Goal: Task Accomplishment & Management: Manage account settings

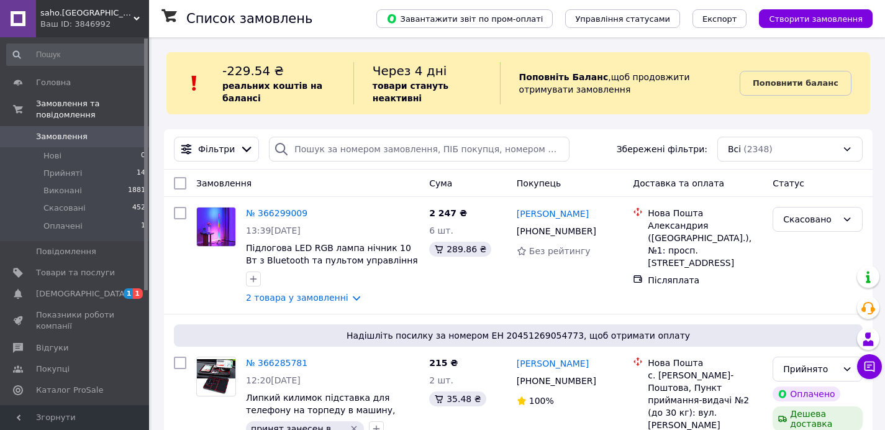
click at [69, 294] on span "[DEMOGRAPHIC_DATA]" at bounding box center [82, 293] width 92 height 11
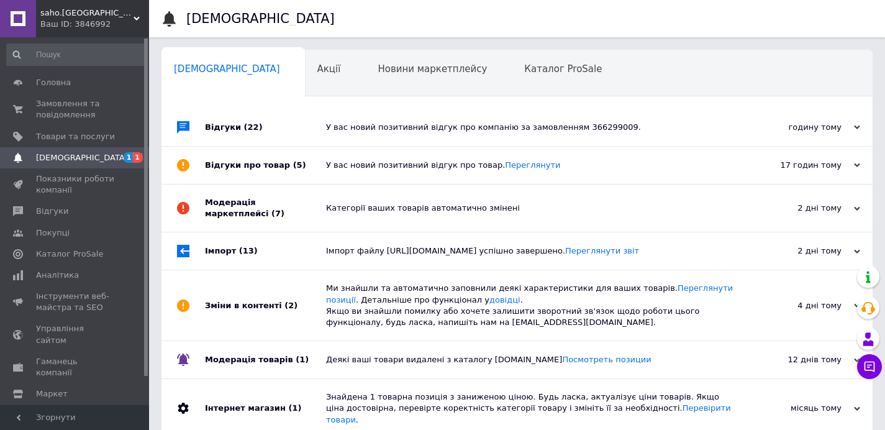
click at [430, 137] on div "У вас новий позитивний відгук про компанію за замовленням 366299009." at bounding box center [531, 127] width 410 height 37
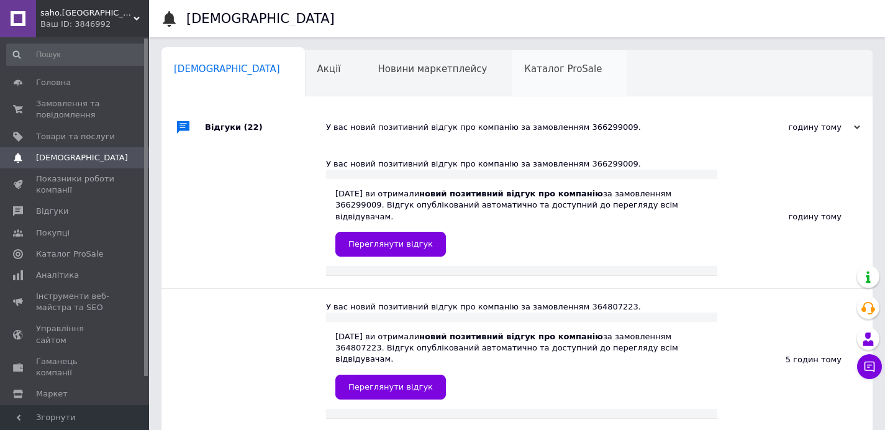
click at [431, 131] on div "У вас новий позитивний відгук про компанію за замовленням 366299009." at bounding box center [531, 127] width 410 height 11
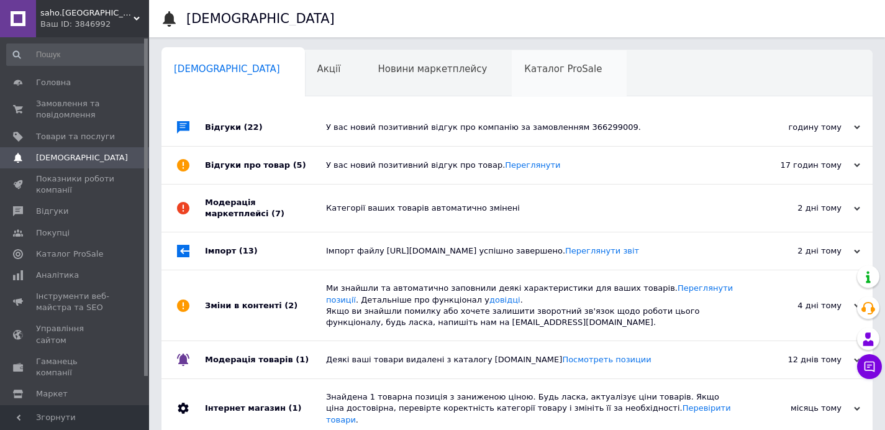
click at [511, 81] on div "Каталог ProSale 0" at bounding box center [568, 73] width 115 height 47
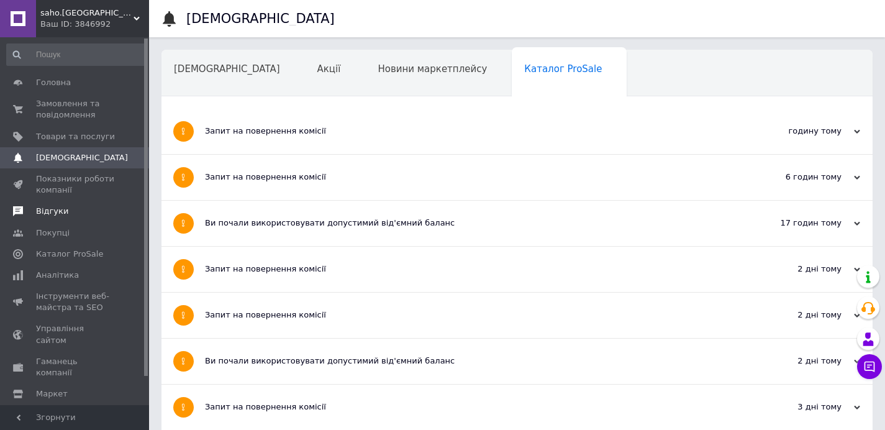
click at [63, 213] on span "Відгуки" at bounding box center [52, 210] width 32 height 11
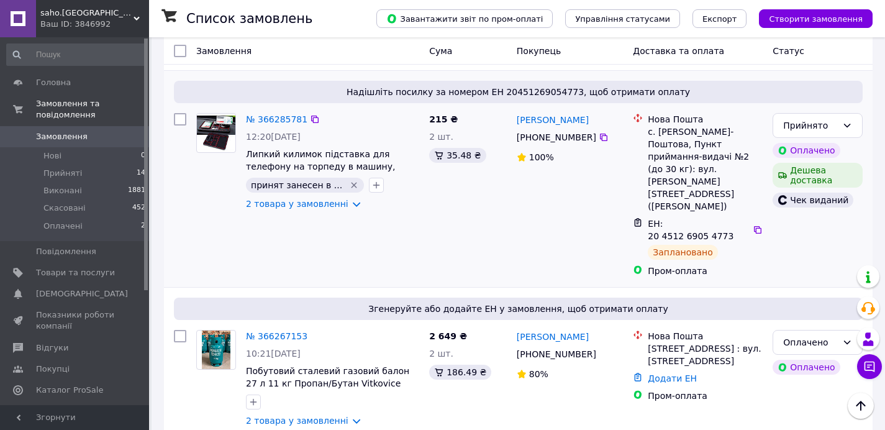
scroll to position [394, 0]
click at [447, 207] on div "215 ₴ 2 шт. 35.48 ₴" at bounding box center [468, 194] width 88 height 174
click at [459, 205] on div "215 ₴ 2 шт. 35.48 ₴" at bounding box center [468, 194] width 88 height 174
click at [503, 197] on div "215 ₴ 2 шт. 35.48 ₴" at bounding box center [468, 194] width 88 height 174
click at [512, 202] on div "Юрий Войтенко +380 67 715 62 90 100%" at bounding box center [569, 194] width 117 height 174
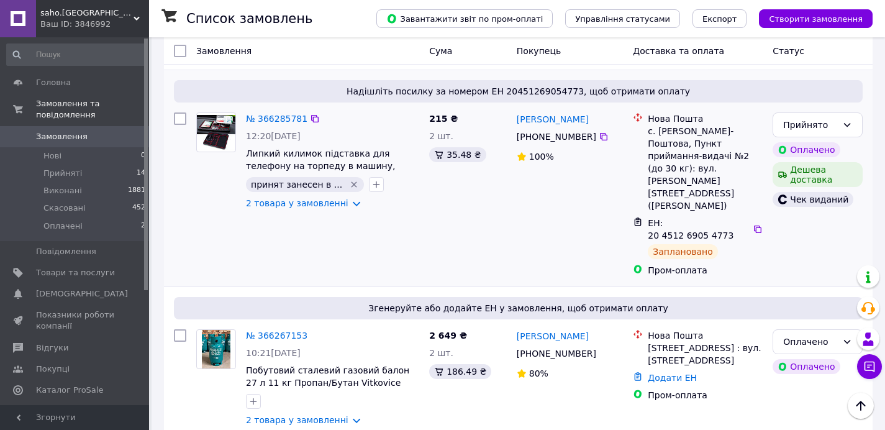
click at [566, 206] on div "Юрий Войтенко +380 67 715 62 90 100%" at bounding box center [569, 194] width 117 height 174
click at [511, 186] on div "№ 366285781 12:20, 12.10.2025 Липкий килимок підставка для телефону на торпеду …" at bounding box center [518, 194] width 698 height 174
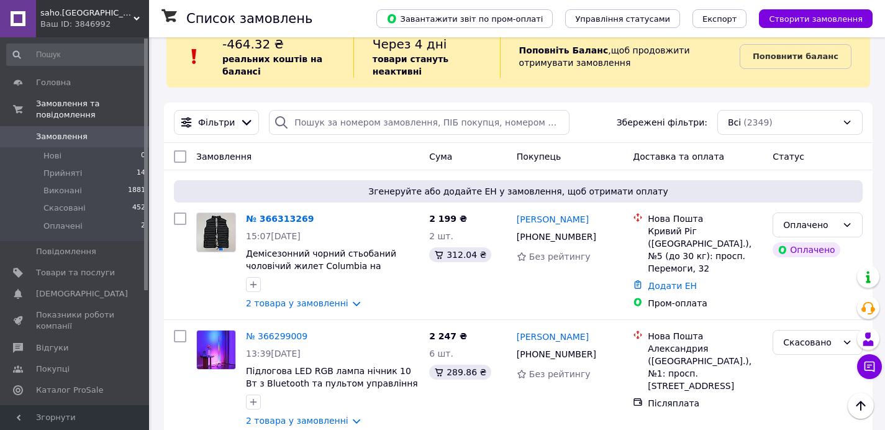
scroll to position [0, 0]
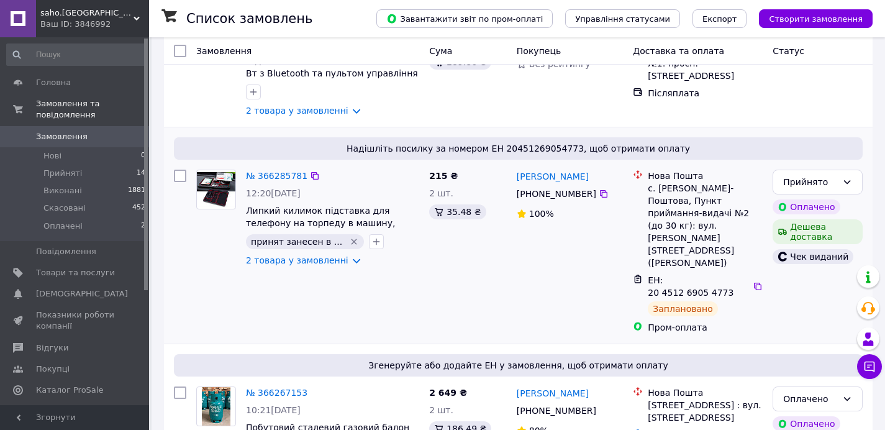
scroll to position [375, 0]
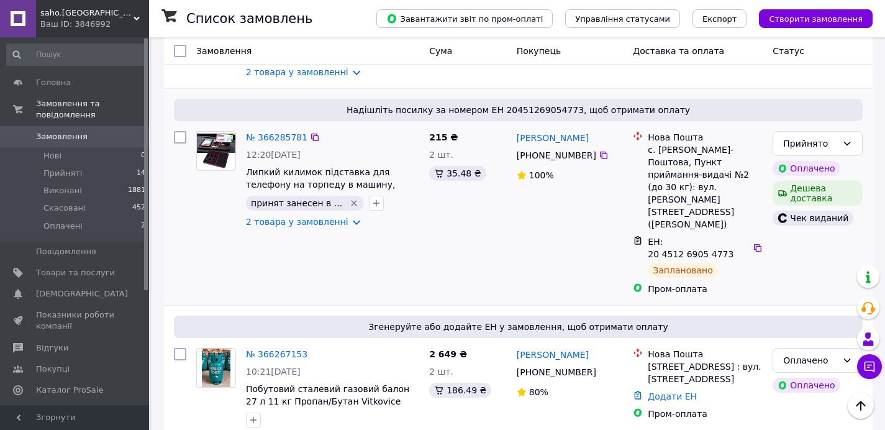
click at [510, 219] on div "215 ₴ 2 шт. 35.48 ₴" at bounding box center [468, 213] width 88 height 174
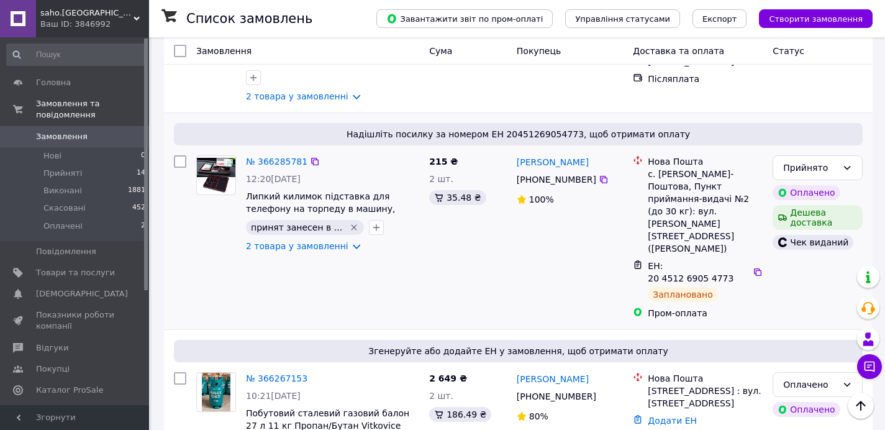
scroll to position [350, 0]
click at [282, 374] on link "№ 366267153" at bounding box center [276, 379] width 61 height 10
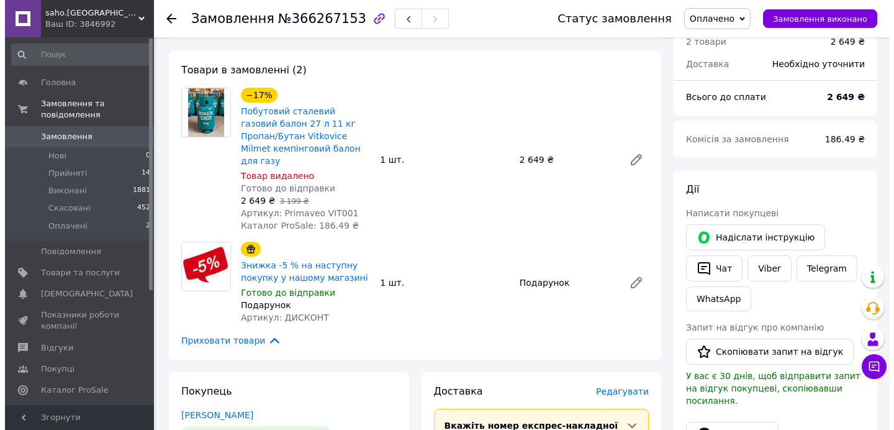
scroll to position [238, 0]
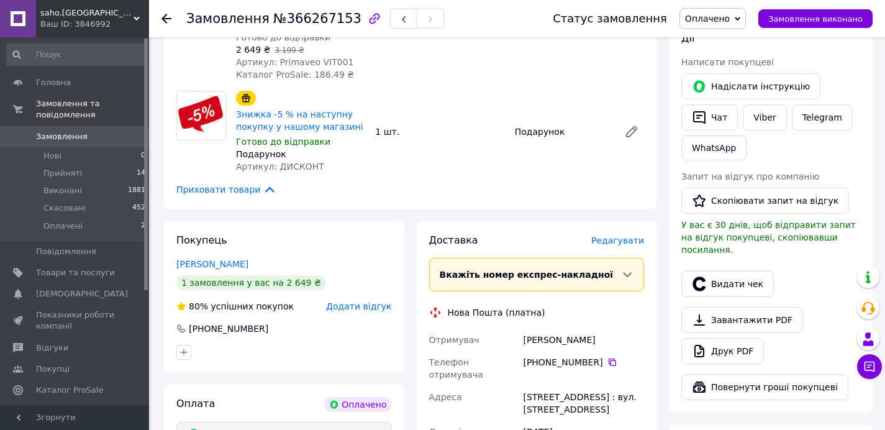
click at [370, 301] on span "Додати відгук" at bounding box center [358, 306] width 65 height 10
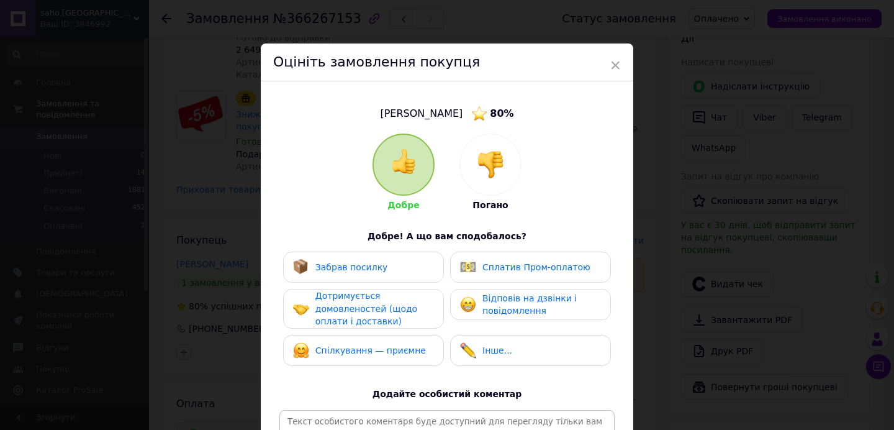
drag, startPoint x: 481, startPoint y: 174, endPoint x: 461, endPoint y: 191, distance: 26.5
click at [482, 174] on img at bounding box center [490, 164] width 27 height 27
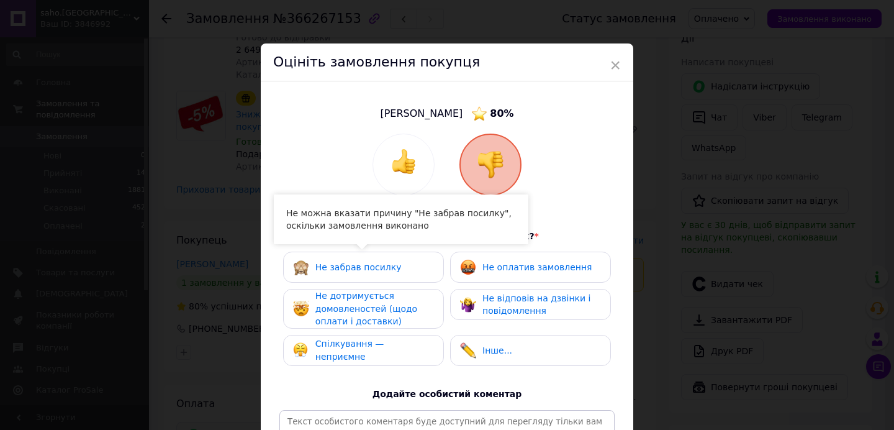
click at [384, 302] on span "Не дотримується домовленостей (щодо оплати і доставки)" at bounding box center [366, 307] width 102 height 35
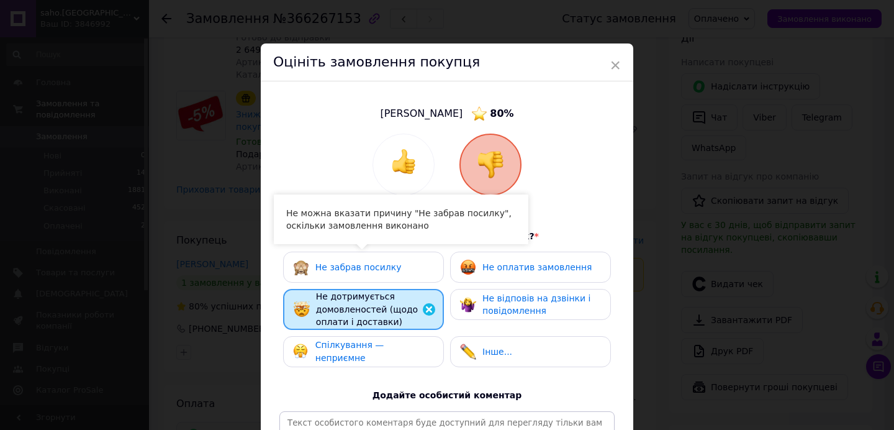
drag, startPoint x: 376, startPoint y: 342, endPoint x: 418, endPoint y: 312, distance: 51.2
click at [376, 342] on div "Спілкування — неприємне" at bounding box center [363, 350] width 140 height 25
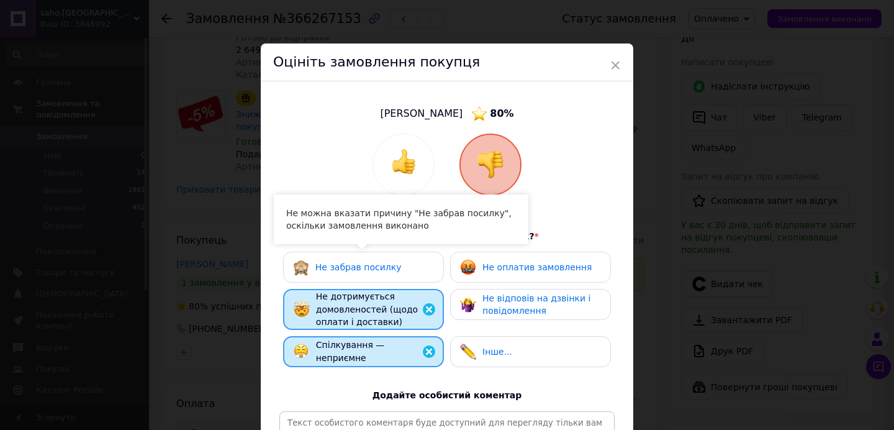
click at [520, 272] on div "Не оплатив замовлення" at bounding box center [536, 267] width 109 height 13
click at [513, 328] on div "Не забрав посилку Не оплатив замовлення Не дотримується домовленостей (щодо опл…" at bounding box center [446, 312] width 335 height 122
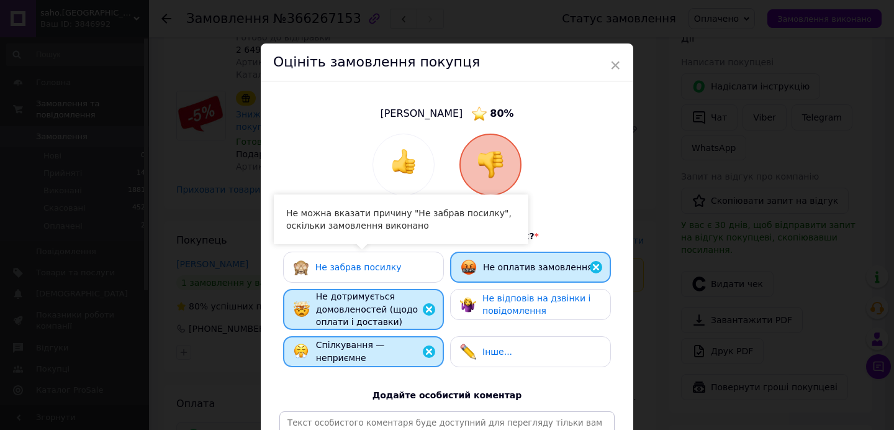
click at [511, 305] on span "Не відповів на дзвінки і повідомлення" at bounding box center [536, 304] width 108 height 23
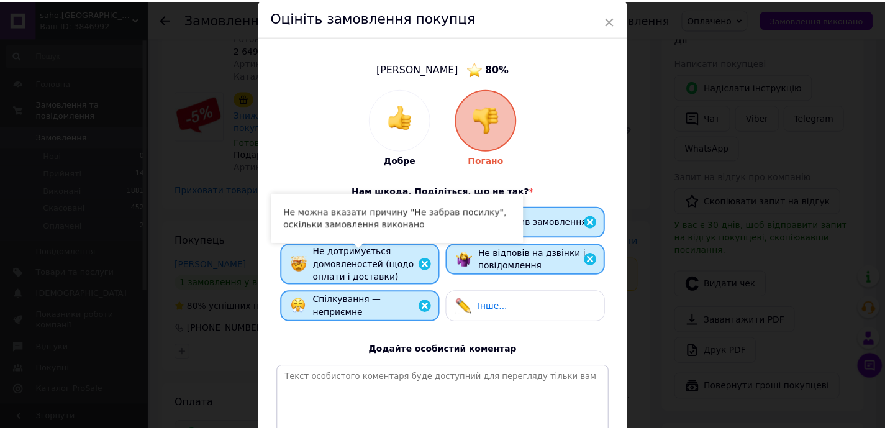
scroll to position [178, 0]
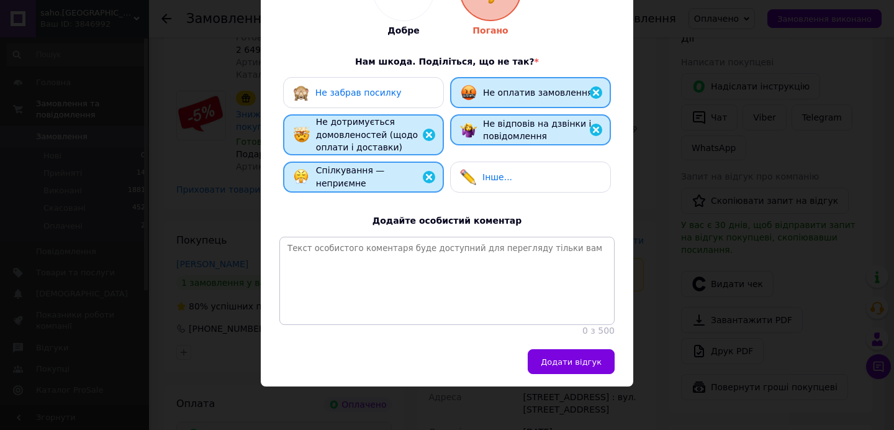
click at [576, 363] on span "Додати відгук" at bounding box center [571, 361] width 61 height 9
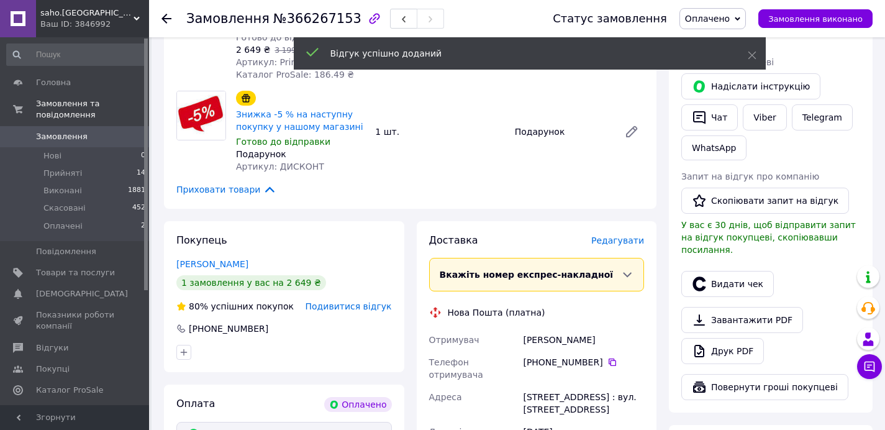
click at [353, 301] on span "Подивитися відгук" at bounding box center [348, 306] width 86 height 10
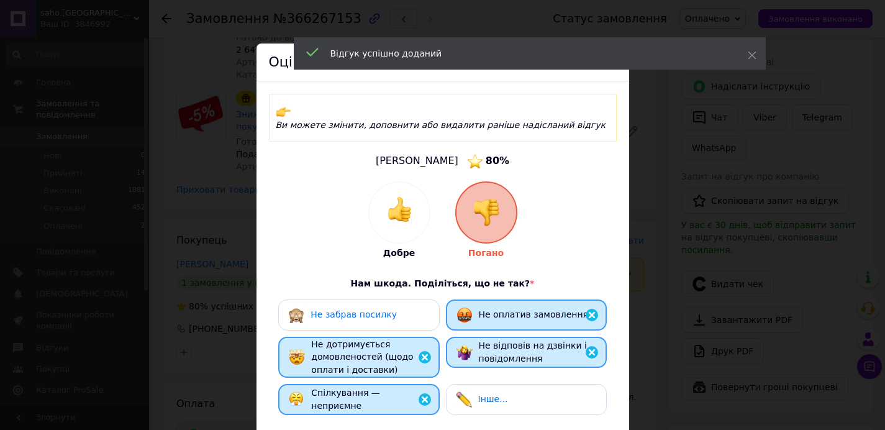
click at [309, 299] on div "Не забрав посилку" at bounding box center [358, 314] width 161 height 31
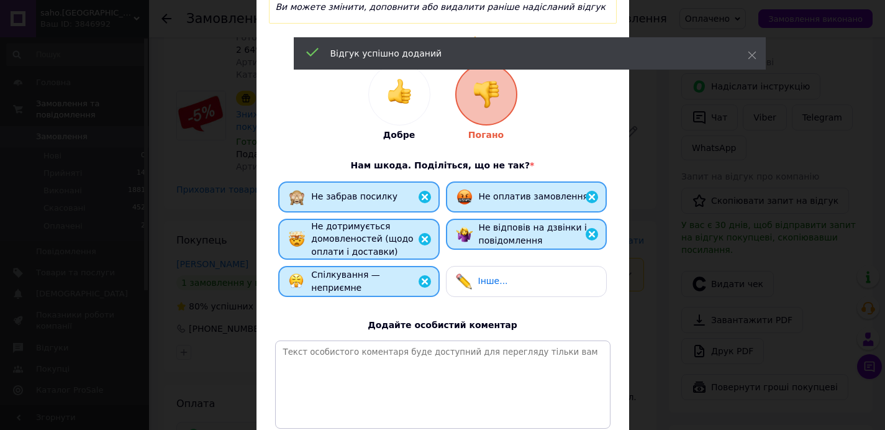
scroll to position [213, 0]
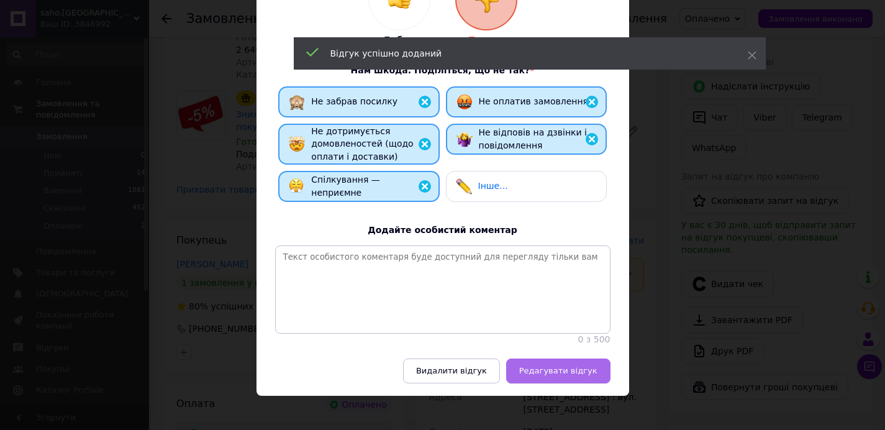
click at [538, 366] on span "Редагувати відгук" at bounding box center [558, 370] width 78 height 9
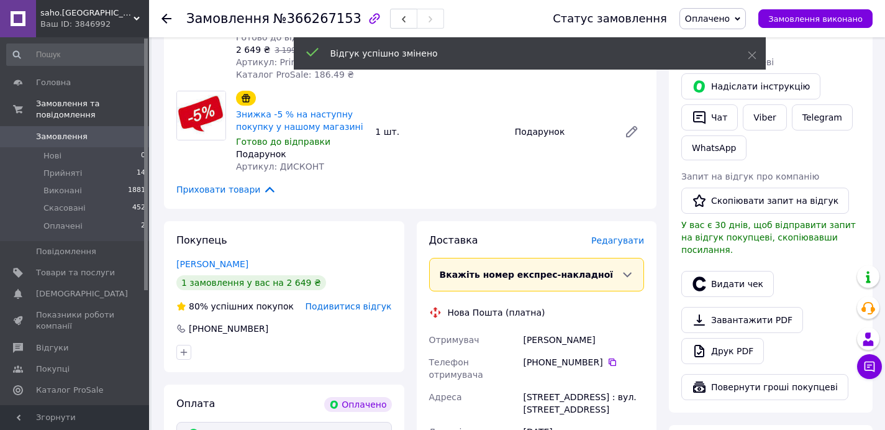
click at [548, 189] on div "Товари в замовленні (2) −17% Побутовий сталевий газовий балон 27 л 11 кг Пропан…" at bounding box center [410, 54] width 492 height 308
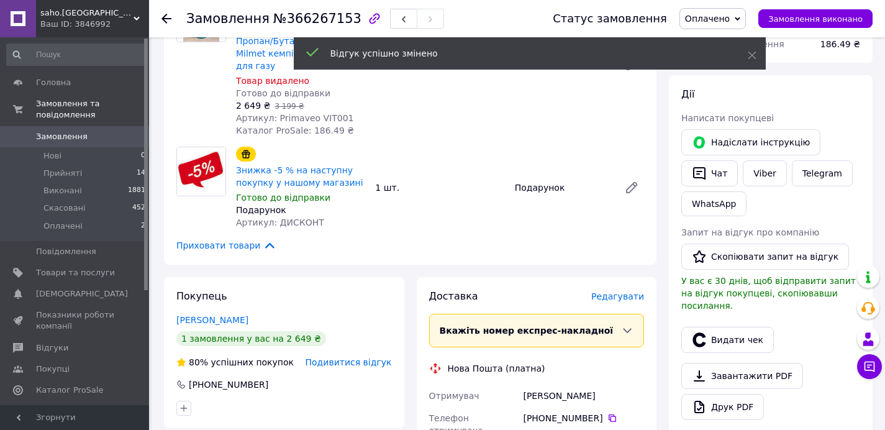
scroll to position [0, 0]
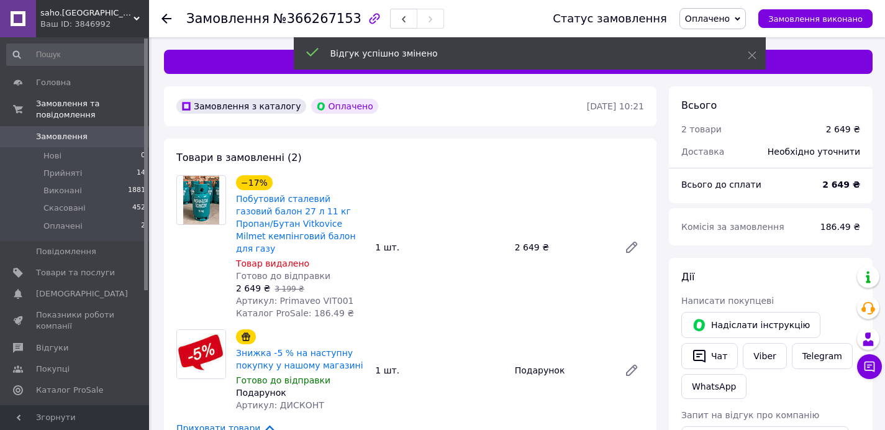
click at [59, 139] on span "Замовлення" at bounding box center [62, 136] width 52 height 11
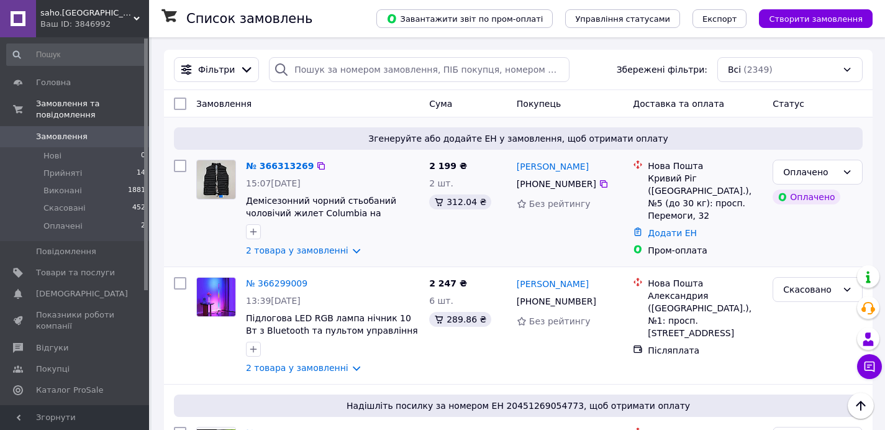
scroll to position [70, 0]
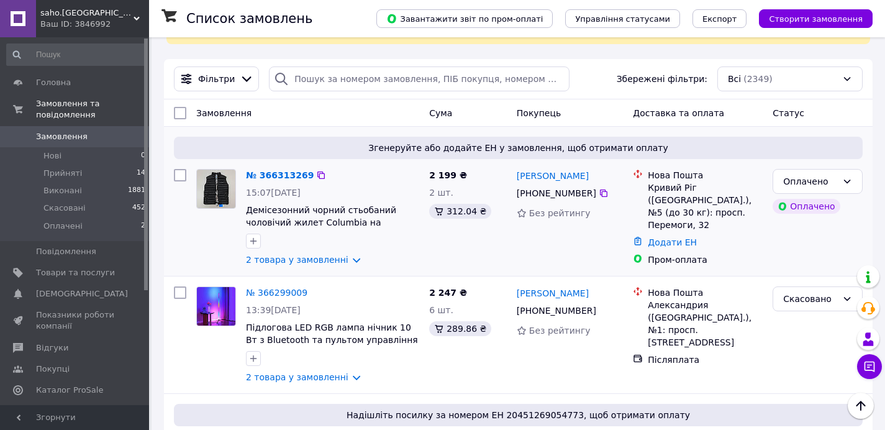
click at [549, 250] on div "Ігор Ремньов +380 95 558 10 44 Без рейтингу" at bounding box center [569, 217] width 117 height 107
click at [298, 292] on link "№ 366299009" at bounding box center [276, 292] width 61 height 10
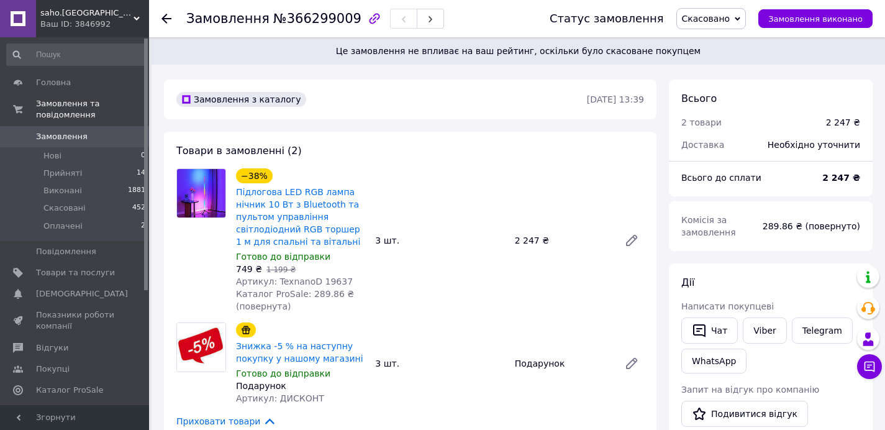
click at [492, 141] on div "Товари в замовленні (2) −38% Підлогова LED RGB лампа нічник 10 Вт з Bluetooth т…" at bounding box center [410, 286] width 492 height 308
click at [488, 174] on div "−38% Підлогова LED RGB лампа нічник 10 Вт з Bluetooth та пультом управління сві…" at bounding box center [440, 240] width 418 height 149
click at [321, 281] on span "Артикул: TexnanoD 19637" at bounding box center [294, 281] width 117 height 10
click at [321, 282] on span "Артикул: TexnanoD 19637" at bounding box center [294, 281] width 117 height 10
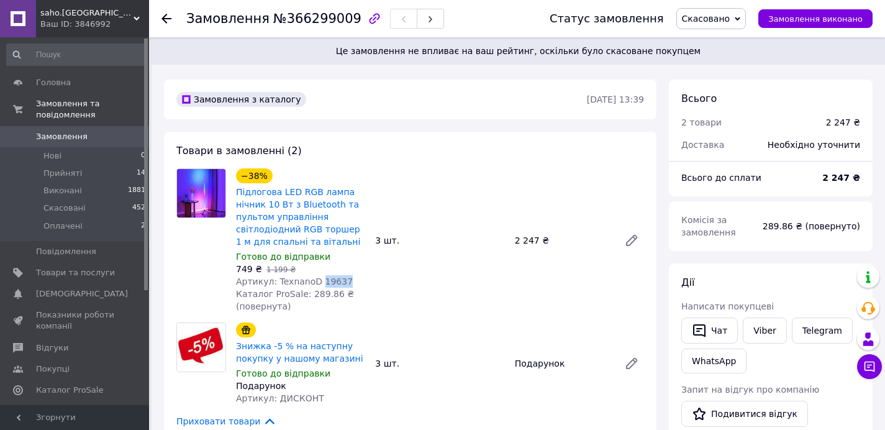
copy span "19637"
click at [404, 277] on div "−38% Підлогова LED RGB лампа нічник 10 Вт з Bluetooth та пультом управління сві…" at bounding box center [440, 240] width 418 height 149
click at [333, 280] on span "Артикул: TexnanoD 19637" at bounding box center [294, 281] width 117 height 10
copy span "19637"
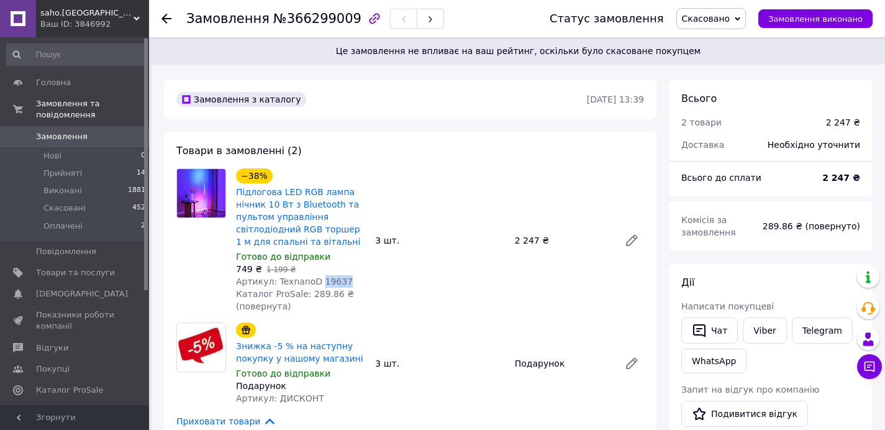
click at [90, 137] on span "Замовлення" at bounding box center [75, 136] width 79 height 11
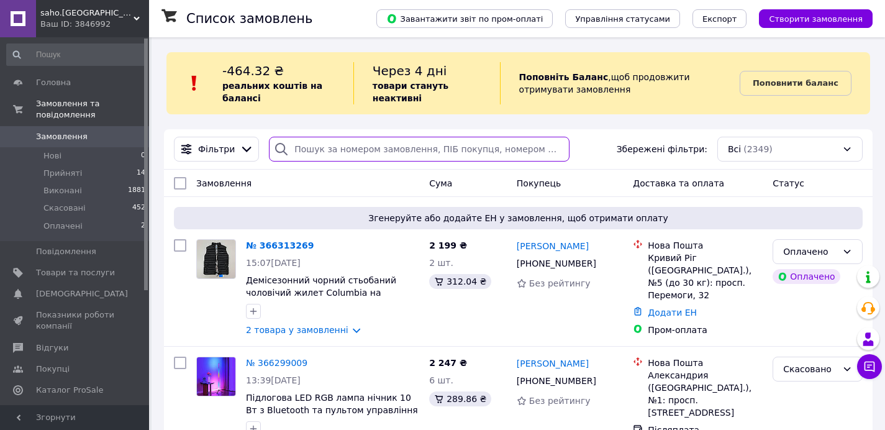
click at [406, 146] on input "search" at bounding box center [419, 149] width 300 height 25
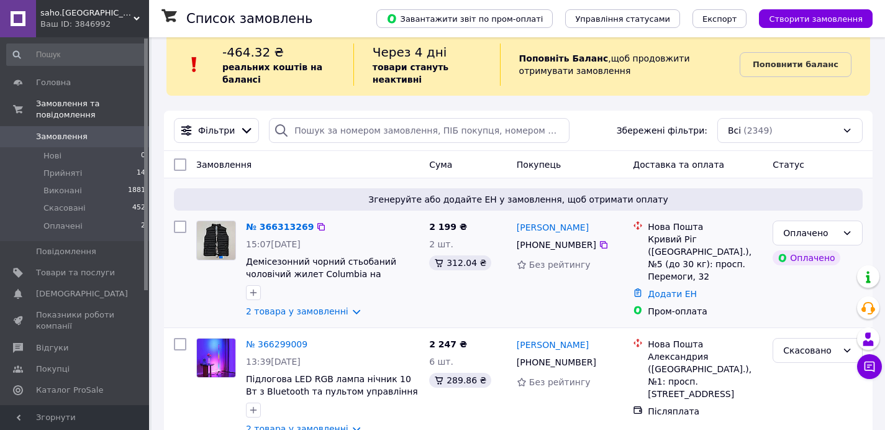
scroll to position [20, 0]
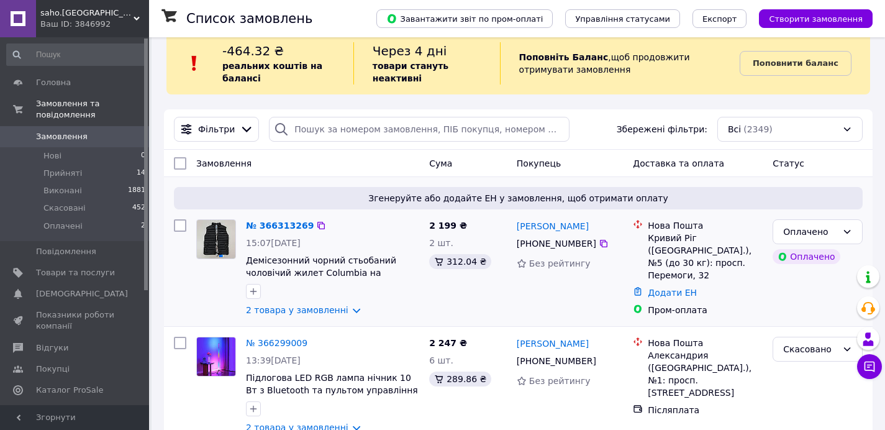
click at [317, 174] on div "Замовлення" at bounding box center [307, 163] width 233 height 22
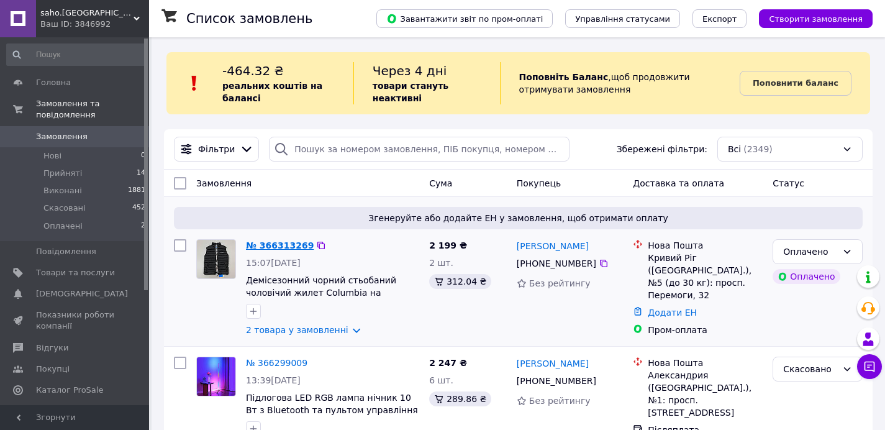
click at [288, 247] on link "№ 366313269" at bounding box center [280, 245] width 68 height 10
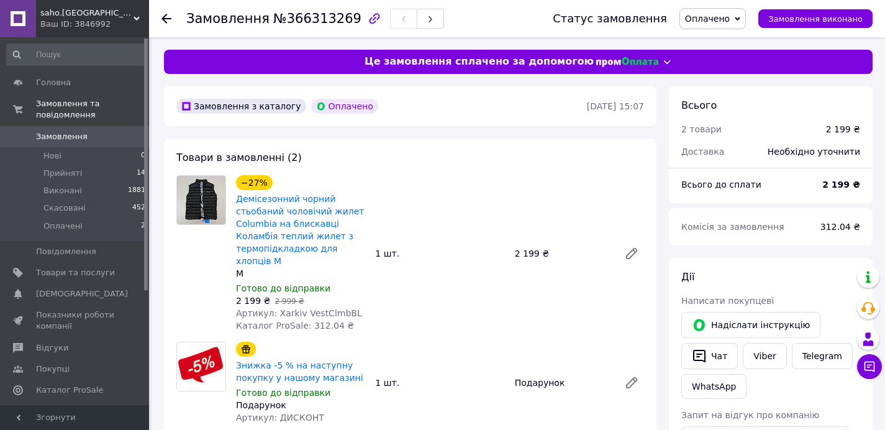
click at [527, 163] on div "Товари в замовленні (2) −27% Демісезонний чорний стьобаний чоловічий жилет Colu…" at bounding box center [410, 298] width 492 height 321
click at [426, 157] on div "Товари в замовленні (2) −27% Демісезонний чорний стьобаний чоловічий жилет Colu…" at bounding box center [410, 298] width 492 height 321
click at [407, 149] on div "Товари в замовленні (2) −27% Демісезонний чорний стьобаний чоловічий жилет Colu…" at bounding box center [410, 298] width 492 height 321
click at [444, 179] on div "−27% Демісезонний чорний стьобаний чоловічий жилет Columbia на блискавці Коламб…" at bounding box center [440, 253] width 418 height 161
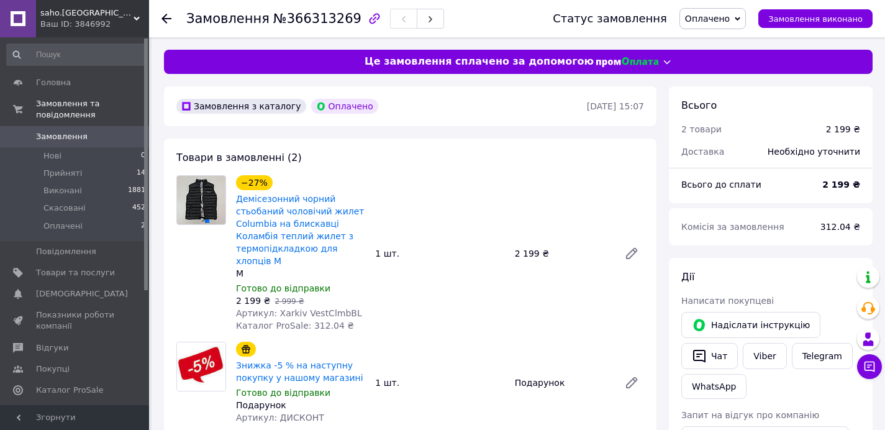
click at [709, 14] on span "Оплачено" at bounding box center [707, 19] width 45 height 10
click at [714, 38] on li "Прийнято" at bounding box center [712, 43] width 65 height 19
click at [508, 144] on div "Товари в замовленні (2) −27% Демісезонний чорний стьобаний чоловічий жилет Colu…" at bounding box center [410, 298] width 492 height 321
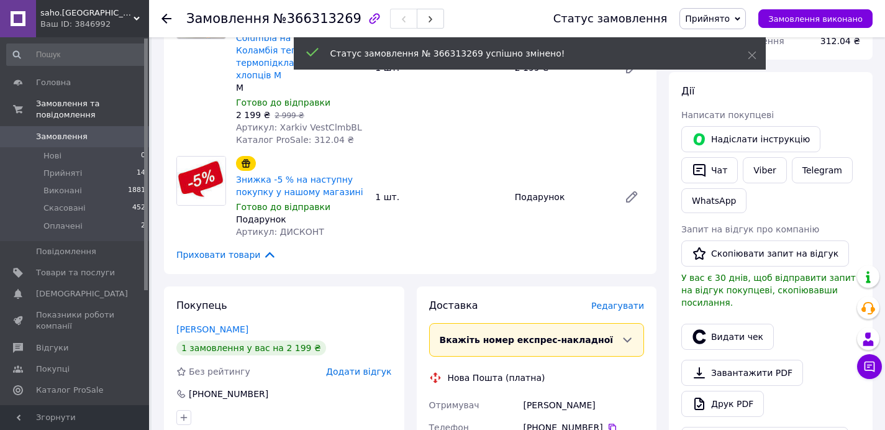
scroll to position [288, 0]
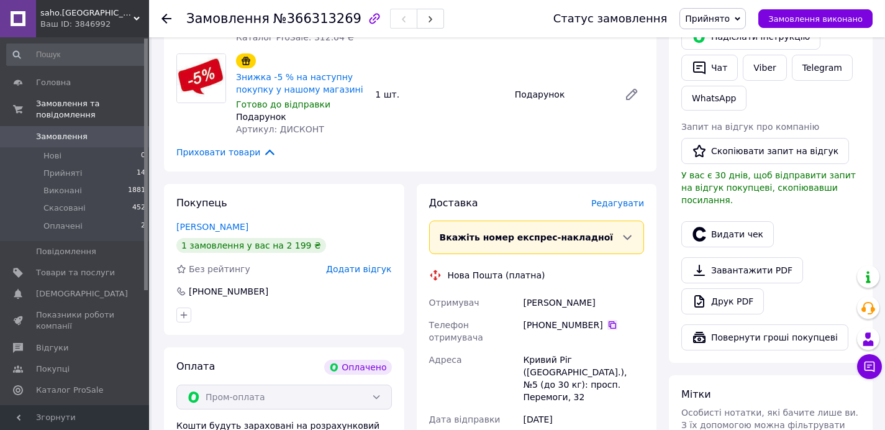
click at [611, 323] on icon at bounding box center [611, 324] width 7 height 7
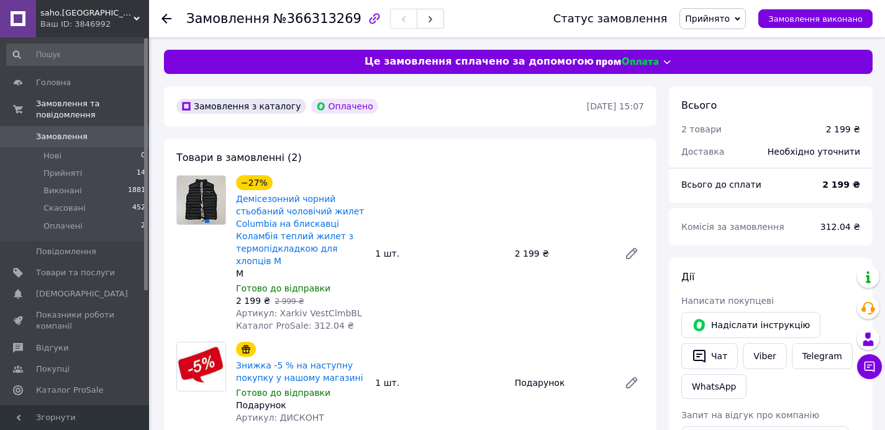
click at [330, 324] on span "Каталог ProSale: 312.04 ₴" at bounding box center [295, 325] width 118 height 10
click at [326, 314] on span "Артикул: Xarkiv VestClmbBL" at bounding box center [299, 313] width 126 height 10
copy span "VestClmbBL"
drag, startPoint x: 235, startPoint y: 273, endPoint x: 245, endPoint y: 274, distance: 10.0
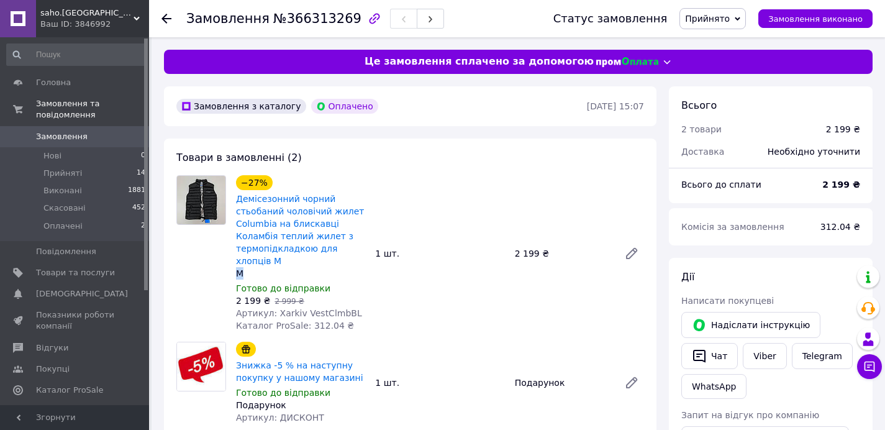
click at [243, 274] on div "M" at bounding box center [300, 273] width 129 height 12
copy div "M"
click at [505, 160] on div "Товари в замовленні (2) −27% Демісезонний чорний стьобаний чоловічий жилет Colu…" at bounding box center [410, 298] width 492 height 321
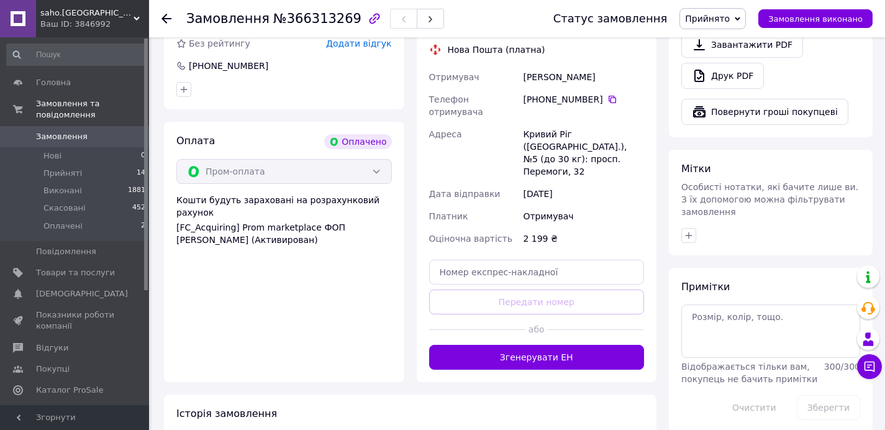
scroll to position [505, 0]
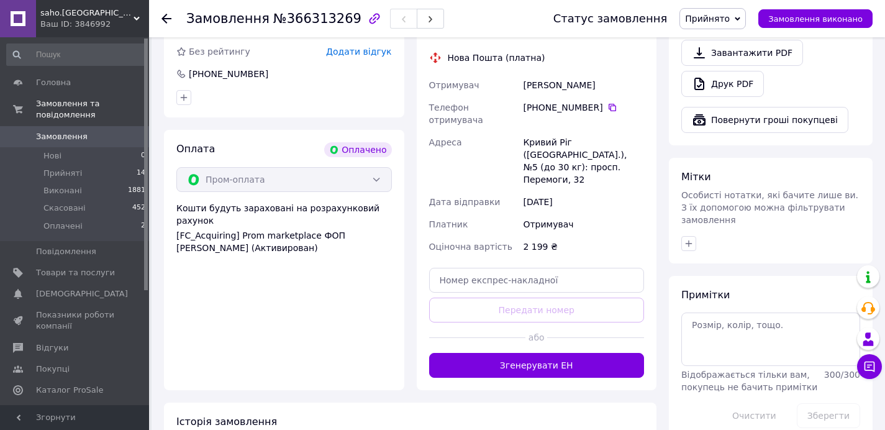
click at [539, 87] on div "Ремньов Ігор" at bounding box center [583, 85] width 126 height 22
copy div "Ремньов Ігор"
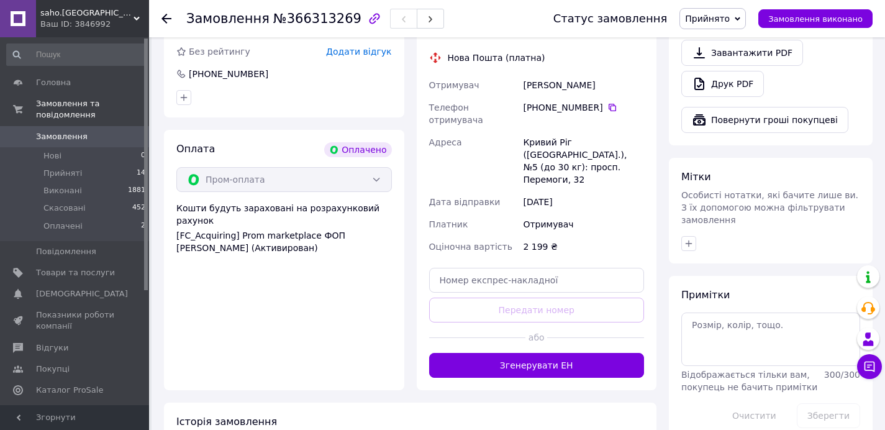
click at [544, 131] on div "Кривий Ріг (Дніпропетровська обл.), №5 (до 30 кг): просп. Перемоги, 32" at bounding box center [583, 161] width 126 height 60
click at [548, 137] on div "Кривий Ріг (Дніпропетровська обл.), №5 (до 30 кг): просп. Перемоги, 32" at bounding box center [583, 161] width 126 height 60
copy div "Кривий Ріг (Дніпропетровська обл.), №5 (до 30 кг): просп. Перемоги, 32"
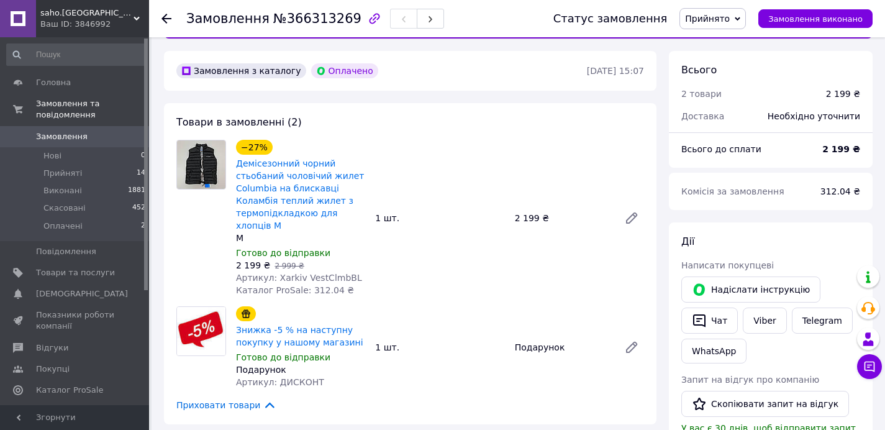
scroll to position [0, 0]
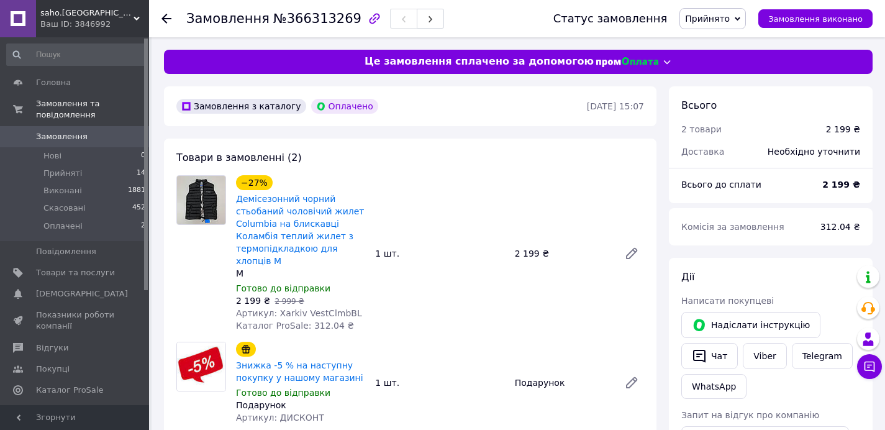
click at [348, 294] on div "2 199 ₴   2 999 ₴" at bounding box center [300, 300] width 129 height 12
click at [331, 308] on span "Артикул: Xarkiv VestClmbBL" at bounding box center [299, 313] width 126 height 10
click at [333, 308] on span "Артикул: Xarkiv VestClmbBL" at bounding box center [299, 313] width 126 height 10
copy span "VestClmbBL"
drag, startPoint x: 511, startPoint y: 248, endPoint x: 534, endPoint y: 253, distance: 23.5
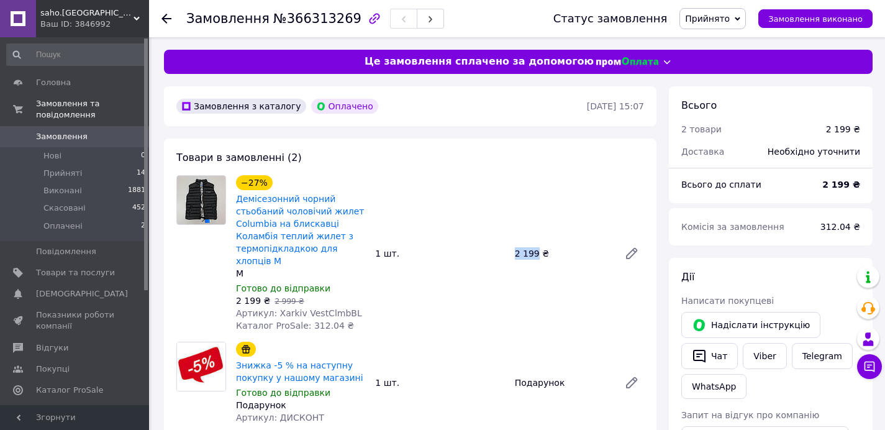
click at [535, 253] on div "2 199 ₴" at bounding box center [562, 253] width 104 height 17
copy div "2 199"
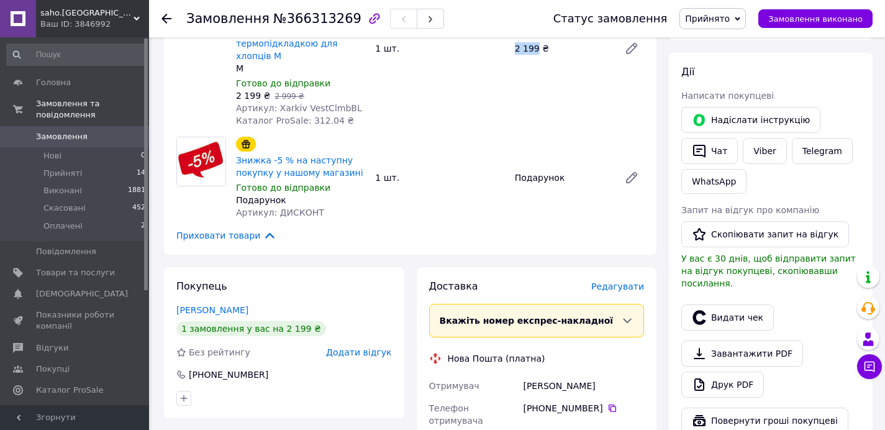
scroll to position [456, 0]
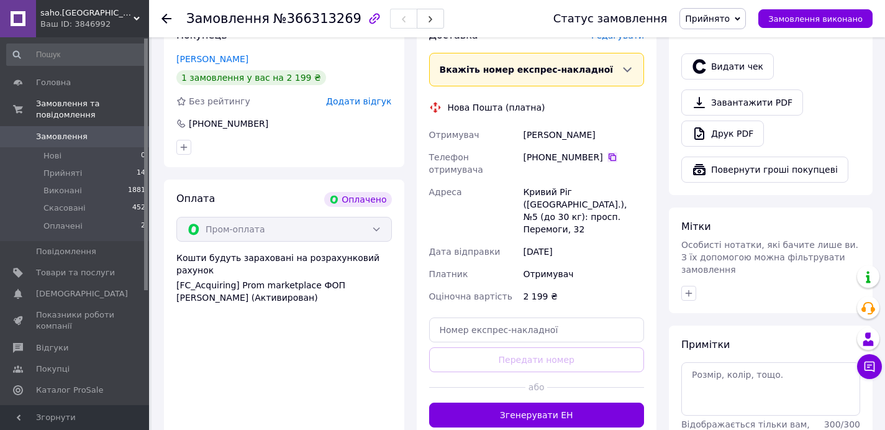
click at [612, 159] on icon at bounding box center [612, 157] width 10 height 10
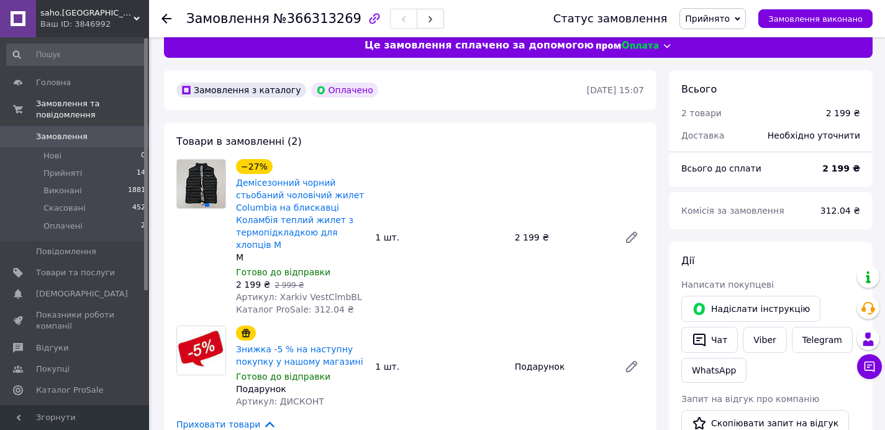
scroll to position [0, 0]
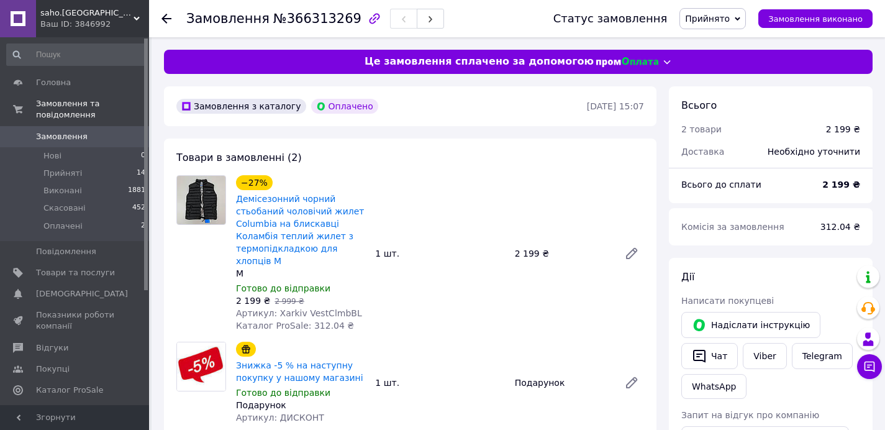
click at [832, 229] on span "312.04 ₴" at bounding box center [840, 227] width 40 height 10
copy span "312.04"
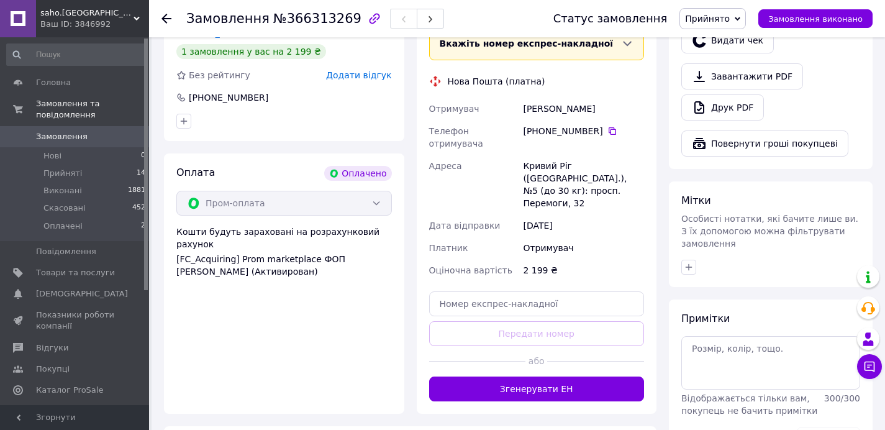
scroll to position [487, 0]
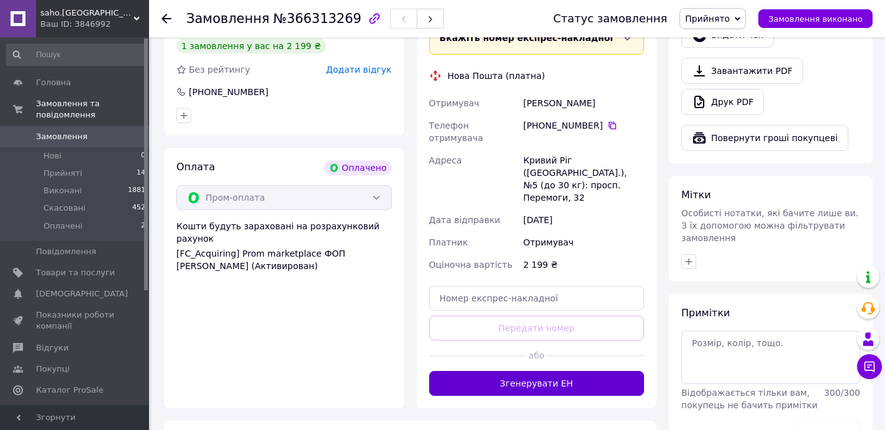
click at [529, 371] on button "Згенерувати ЕН" at bounding box center [536, 383] width 215 height 25
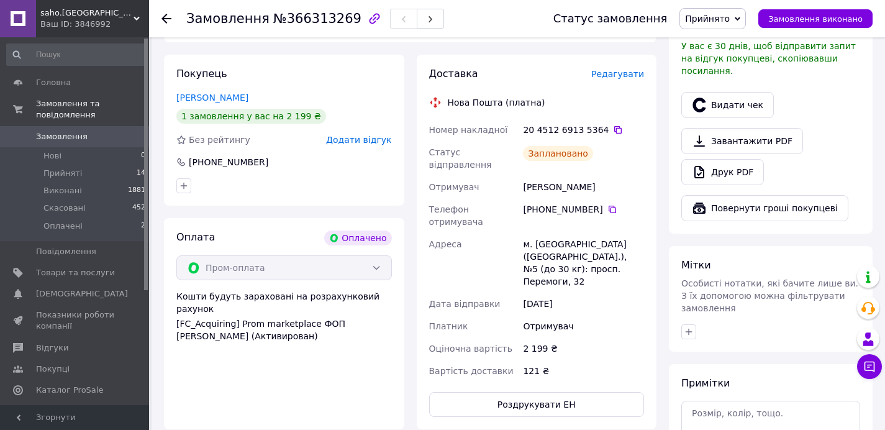
scroll to position [403, 0]
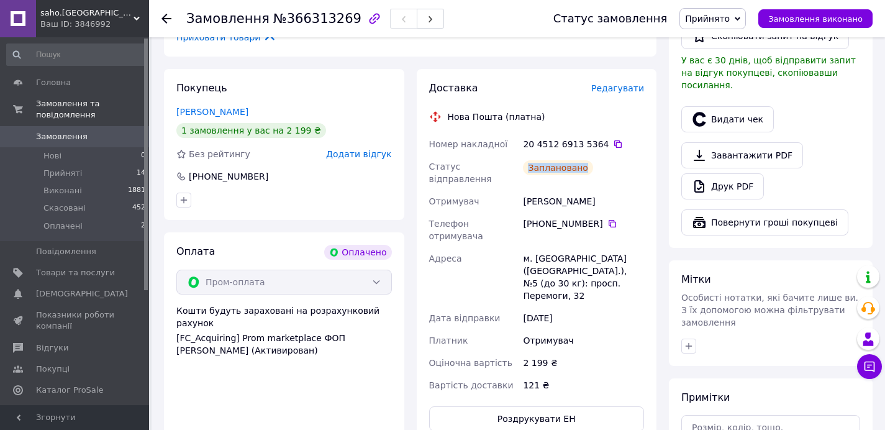
click at [618, 161] on div "Заплановано" at bounding box center [583, 172] width 126 height 35
click at [614, 171] on div "Заплановано" at bounding box center [583, 172] width 126 height 35
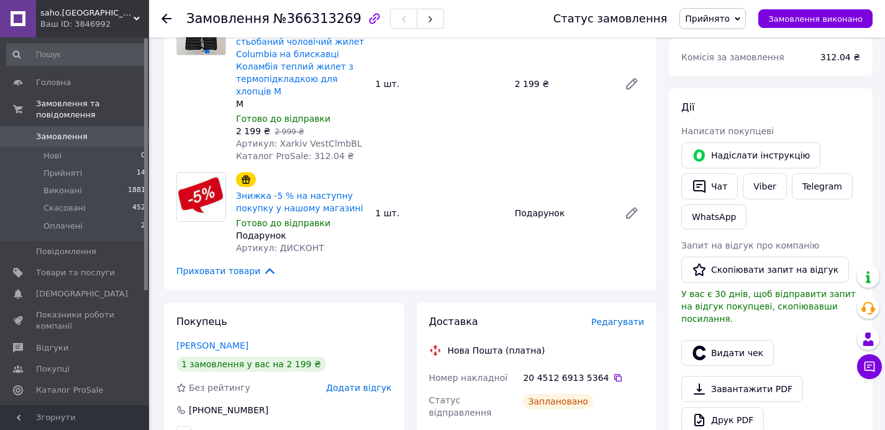
click at [507, 155] on div "−27% Демісезонний чорний стьобаний чоловічий жилет Columbia на блискавці Коламб…" at bounding box center [440, 83] width 418 height 161
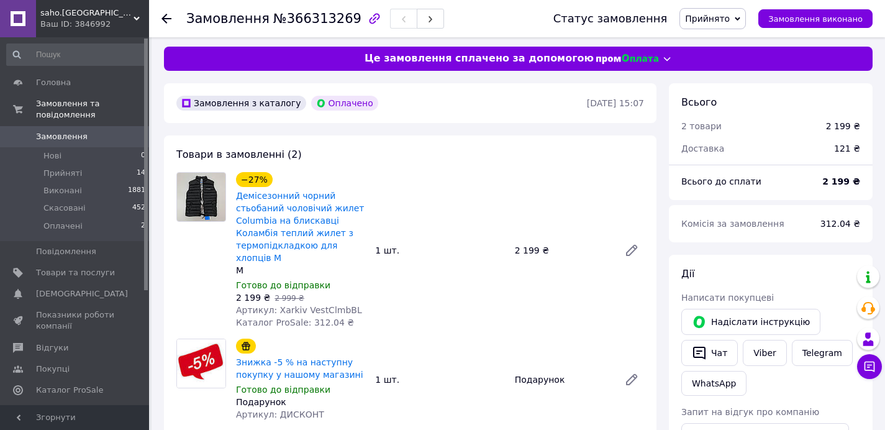
scroll to position [0, 0]
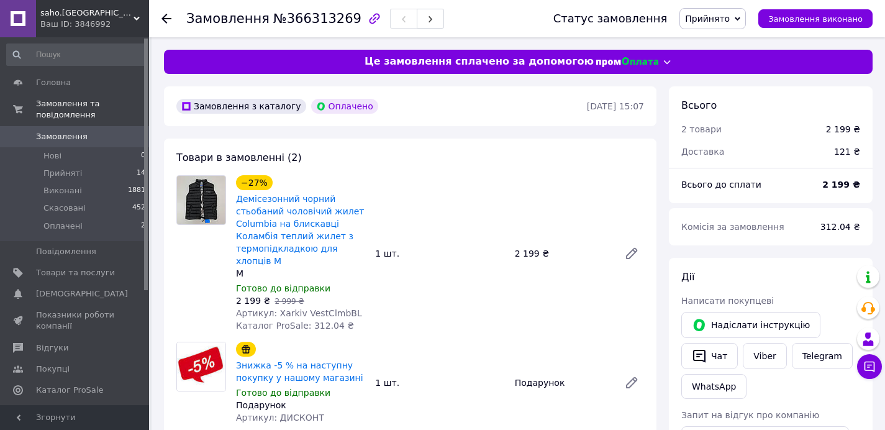
click at [337, 311] on span "Артикул: Xarkiv VestClmbBL" at bounding box center [299, 313] width 126 height 10
copy span "VestClmbBL"
click at [521, 156] on div "Товари в замовленні (2) −27% Демісезонний чорний стьобаний чоловічий жилет Colu…" at bounding box center [410, 298] width 492 height 321
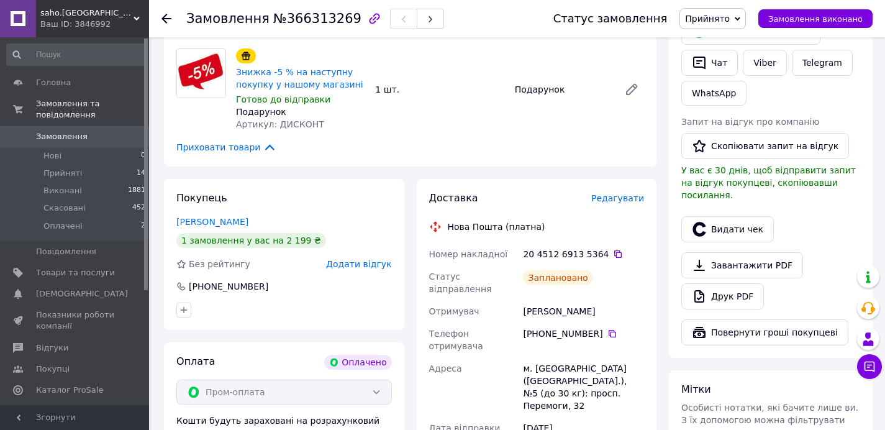
scroll to position [364, 0]
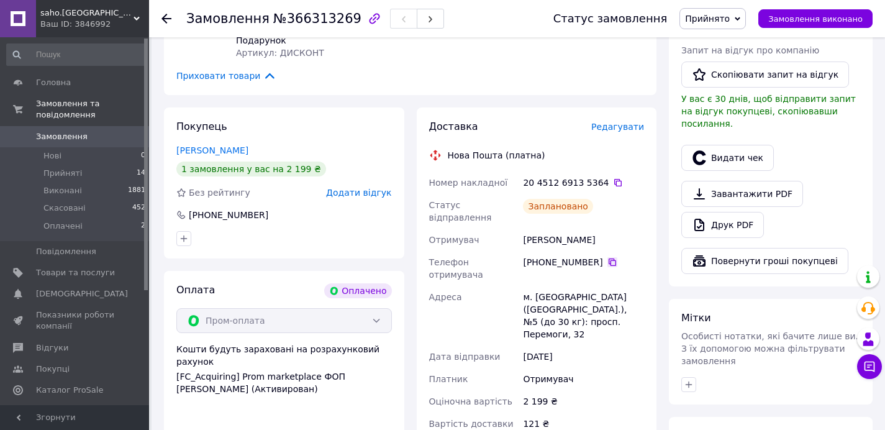
click at [613, 257] on icon at bounding box center [612, 262] width 10 height 10
click at [562, 142] on div "Доставка Редагувати Нова Пошта (платна) Номер накладної 20 4512 6913 5364   Ста…" at bounding box center [536, 294] width 215 height 349
click at [613, 184] on icon at bounding box center [618, 183] width 10 height 10
click at [541, 228] on div "Ремньов Ігор" at bounding box center [583, 239] width 126 height 22
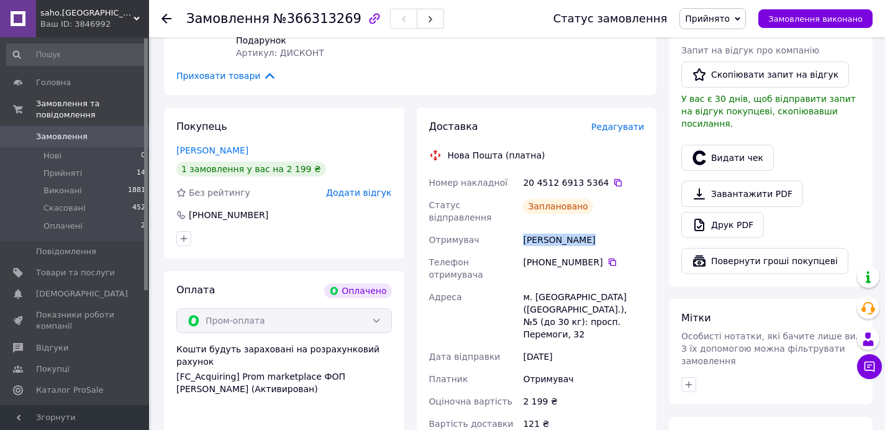
click at [541, 228] on div "Ремньов Ігор" at bounding box center [583, 239] width 126 height 22
copy div "Ремньов Ігор"
click at [543, 150] on div "Нова Пошта (платна)" at bounding box center [537, 155] width 222 height 12
click at [600, 160] on div "Нова Пошта (платна)" at bounding box center [537, 155] width 222 height 12
click at [614, 185] on icon at bounding box center [617, 182] width 7 height 7
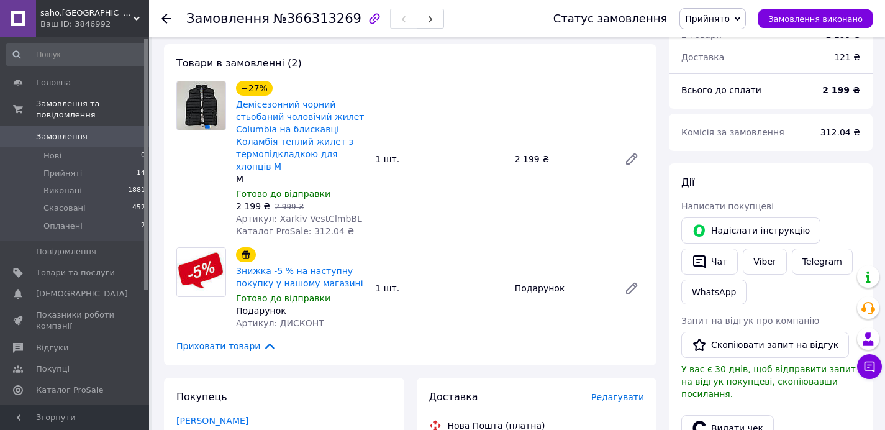
scroll to position [0, 0]
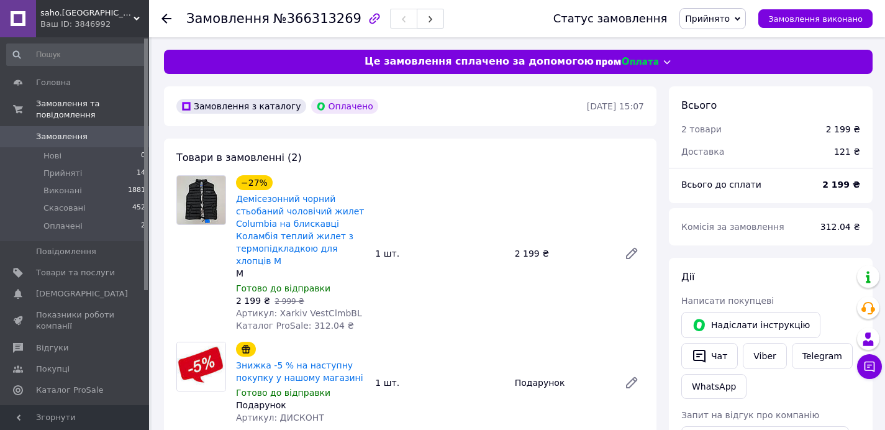
click at [335, 303] on div "2 199 ₴   2 999 ₴" at bounding box center [300, 300] width 129 height 12
click at [328, 308] on span "Артикул: Xarkiv VestClmbBL" at bounding box center [299, 313] width 126 height 10
copy span "VestClmbBL"
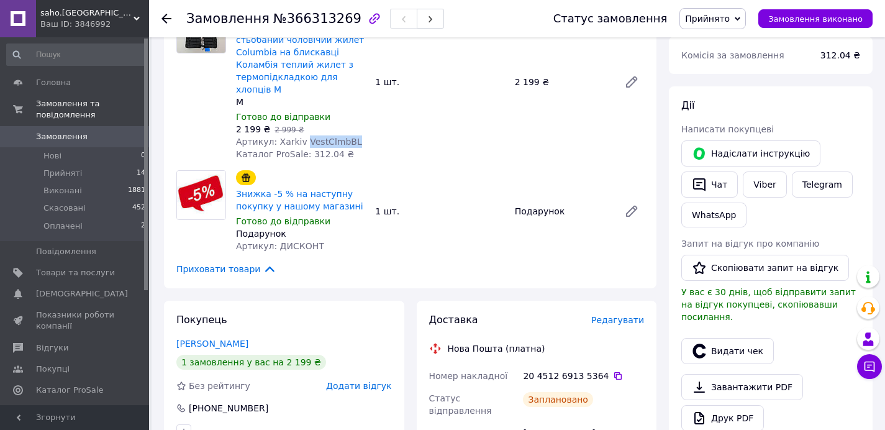
scroll to position [272, 0]
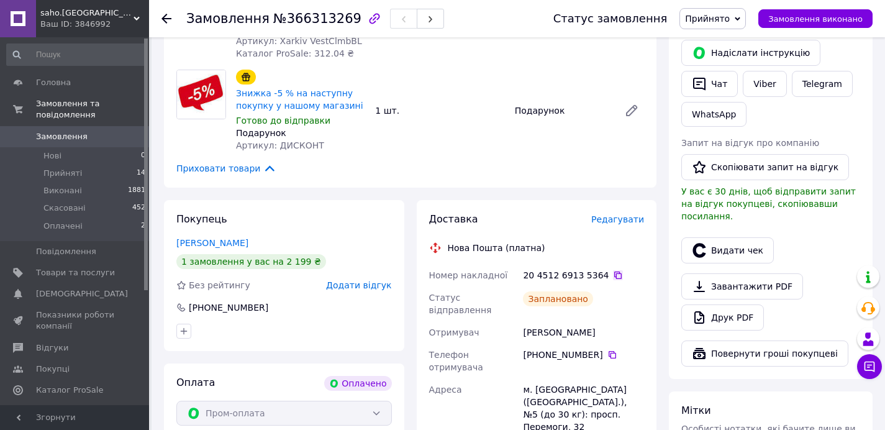
click at [613, 277] on icon at bounding box center [618, 275] width 10 height 10
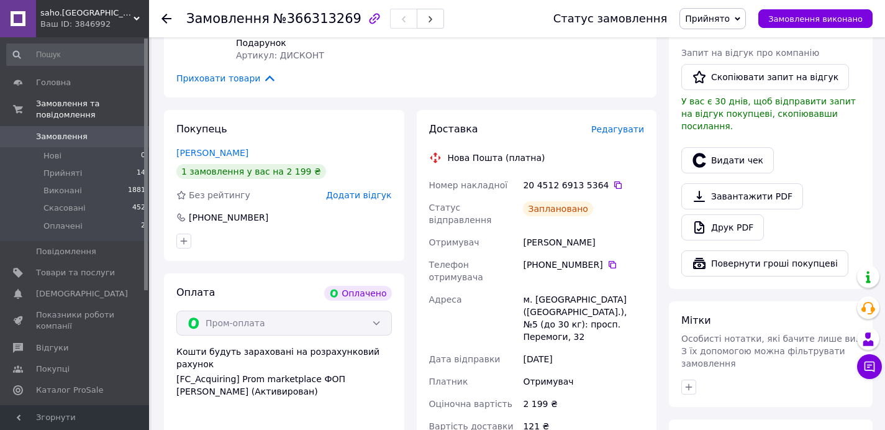
scroll to position [363, 0]
click at [539, 230] on div "Ремньов Ігор" at bounding box center [583, 241] width 126 height 22
drag, startPoint x: 539, startPoint y: 227, endPoint x: 532, endPoint y: 217, distance: 12.4
click at [539, 230] on div "Ремньов Ігор" at bounding box center [583, 241] width 126 height 22
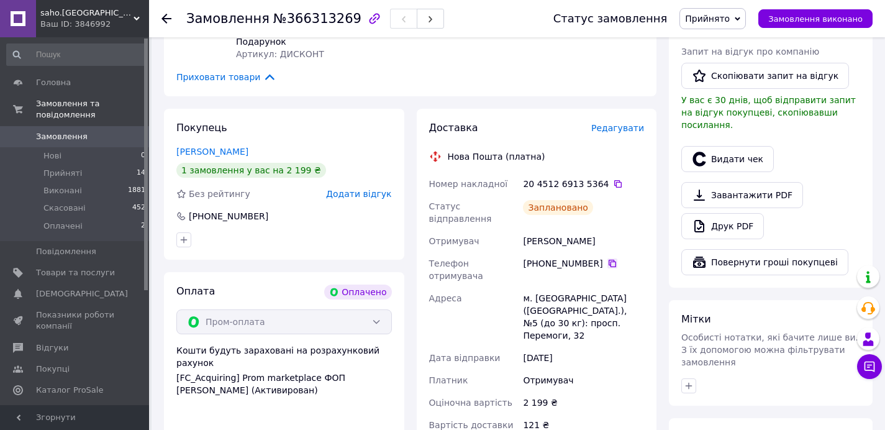
click at [613, 258] on icon at bounding box center [612, 263] width 10 height 10
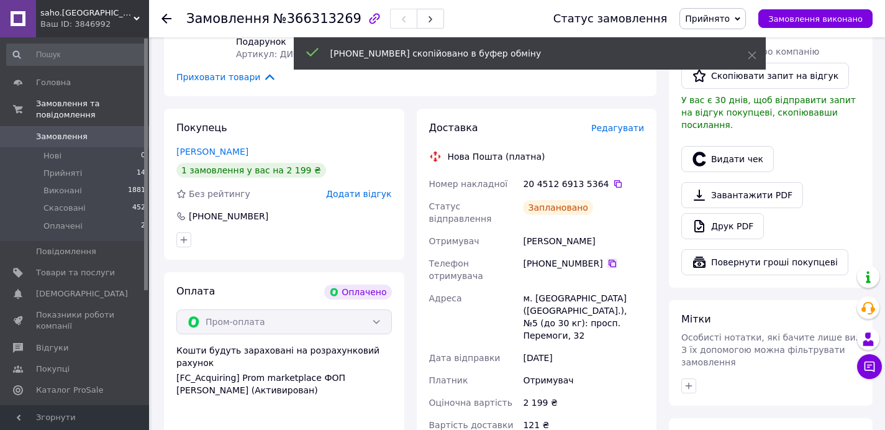
click at [610, 259] on icon at bounding box center [611, 262] width 7 height 7
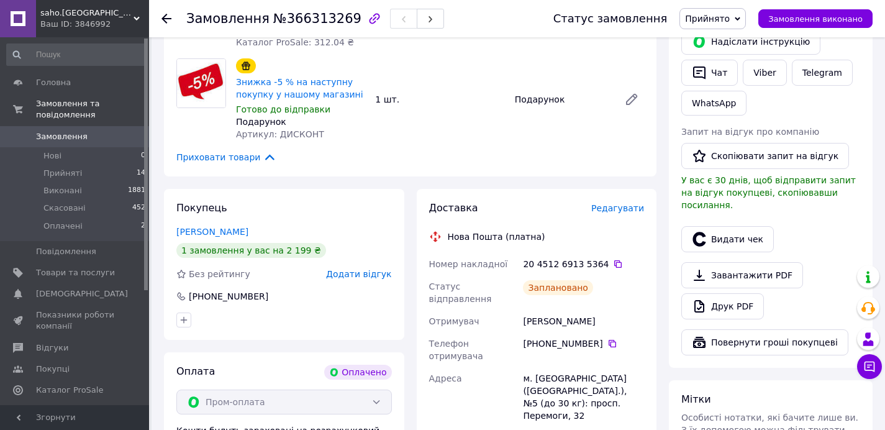
scroll to position [364, 0]
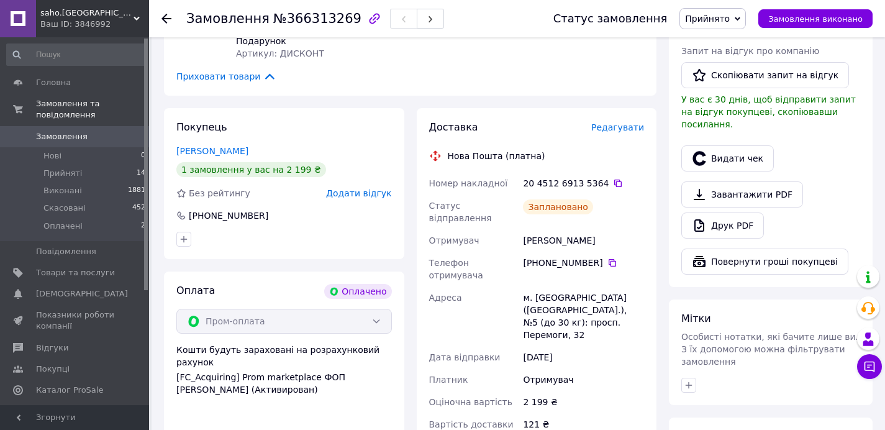
click at [549, 286] on div "м. [GEOGRAPHIC_DATA] ([GEOGRAPHIC_DATA].), №5 (до 30 кг): просп. Перемоги, 32" at bounding box center [583, 316] width 126 height 60
drag, startPoint x: 535, startPoint y: 276, endPoint x: 581, endPoint y: 279, distance: 46.0
click at [581, 286] on div "м. [GEOGRAPHIC_DATA] ([GEOGRAPHIC_DATA].), №5 (до 30 кг): просп. Перемоги, 32" at bounding box center [583, 316] width 126 height 60
click at [538, 301] on div "м. [GEOGRAPHIC_DATA] ([GEOGRAPHIC_DATA].), №5 (до 30 кг): просп. Перемоги, 32" at bounding box center [583, 316] width 126 height 60
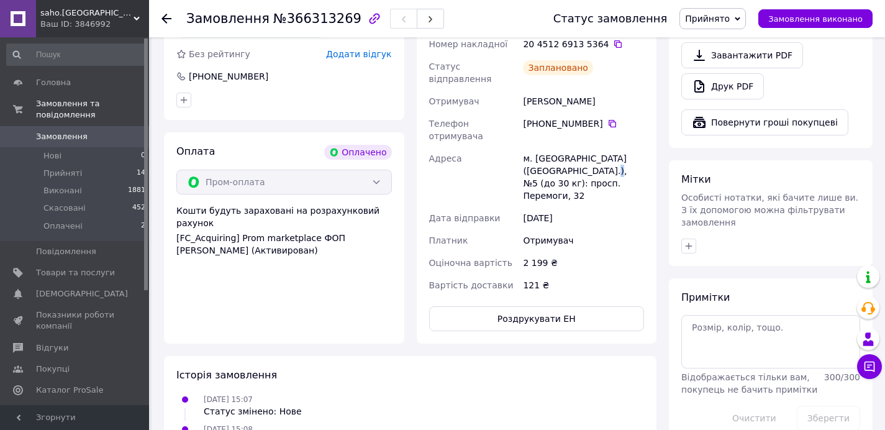
scroll to position [605, 0]
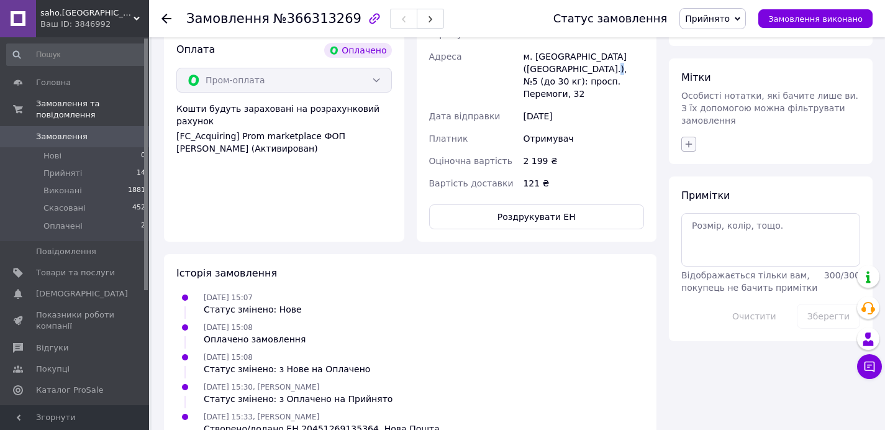
click at [701, 134] on div at bounding box center [770, 144] width 184 height 20
click at [687, 139] on icon "button" at bounding box center [688, 144] width 10 height 10
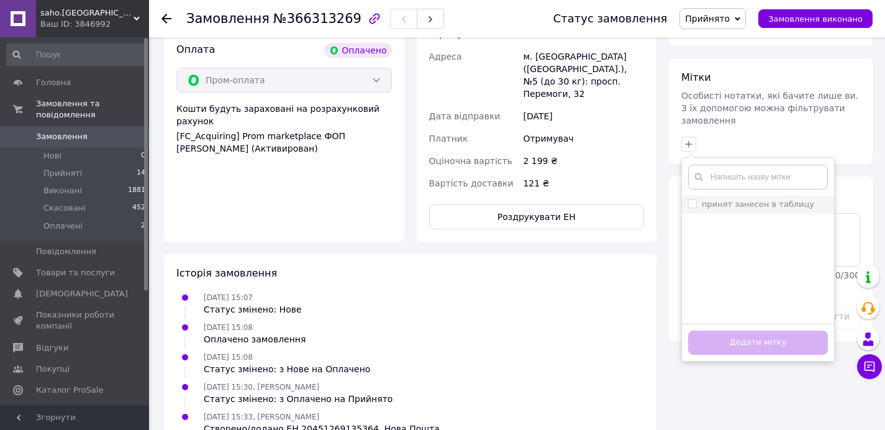
click at [691, 199] on input "принят занесен в таблицу" at bounding box center [692, 203] width 8 height 8
checkbox input "true"
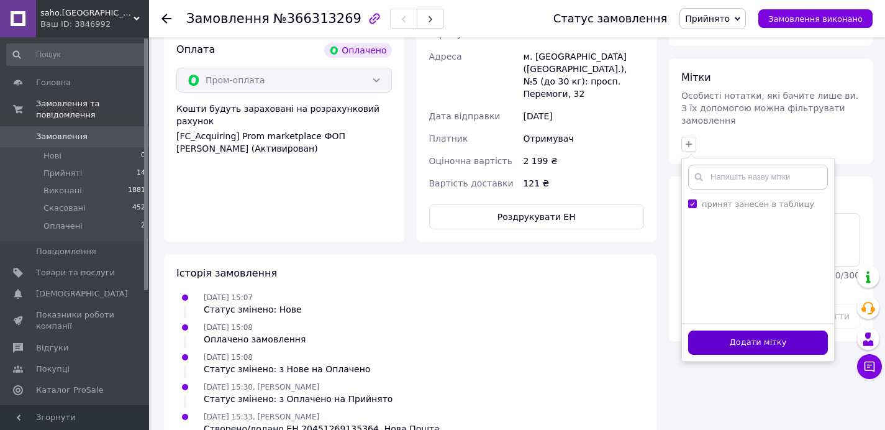
click at [738, 330] on button "Додати мітку" at bounding box center [758, 342] width 140 height 24
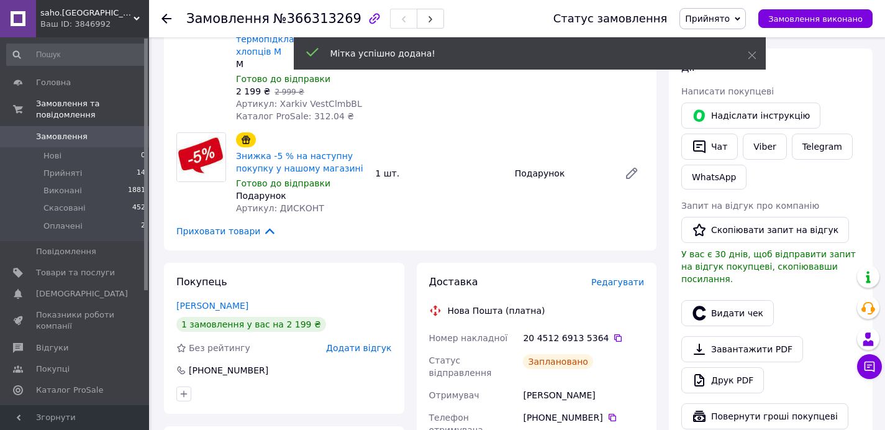
scroll to position [0, 0]
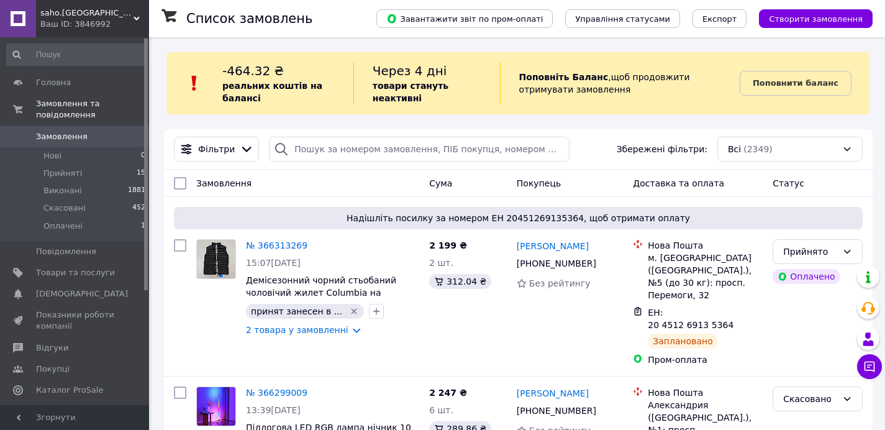
click at [554, 76] on b "Поповніть Баланс" at bounding box center [563, 77] width 89 height 10
click at [590, 73] on div "Поповніть Баланс ,  щоб продовжити отримувати замовлення" at bounding box center [620, 83] width 240 height 42
click at [505, 131] on div "Фільтри Збережені фільтри: Всі (2349)" at bounding box center [518, 149] width 708 height 40
click at [547, 107] on div "-464.32 ₴ реальних коштів на балансі Через 4 дні товари стануть неактивні Попов…" at bounding box center [517, 83] width 703 height 62
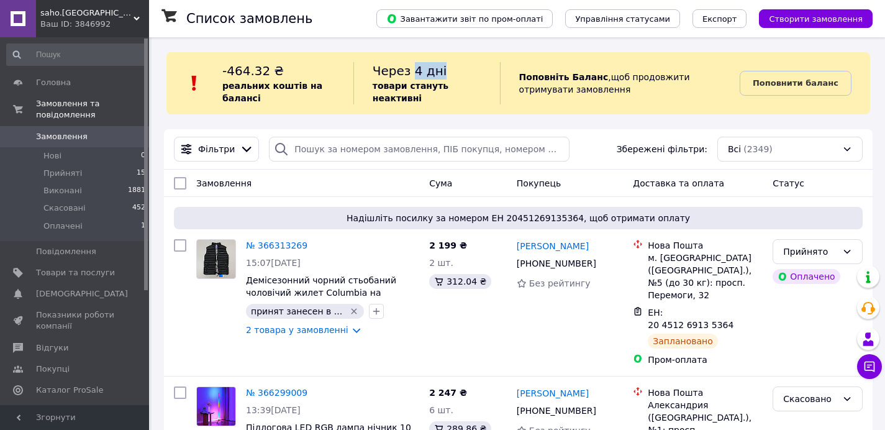
drag, startPoint x: 408, startPoint y: 72, endPoint x: 448, endPoint y: 67, distance: 40.0
click at [447, 67] on div "Через 4 дні товари стануть неактивні" at bounding box center [426, 83] width 146 height 42
click at [462, 65] on div "Через 4 дні товари стануть неактивні" at bounding box center [426, 83] width 146 height 42
drag, startPoint x: 405, startPoint y: 65, endPoint x: 458, endPoint y: 75, distance: 54.3
click at [458, 75] on div "Через 4 дні товари стануть неактивні" at bounding box center [426, 83] width 146 height 42
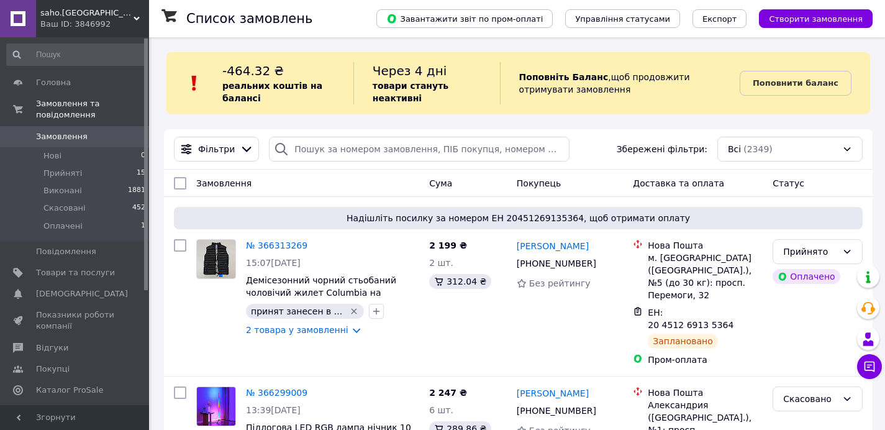
click at [459, 75] on div "Через 4 дні товари стануть неактивні" at bounding box center [426, 83] width 146 height 42
click at [500, 92] on div "Поповніть Баланс ,  щоб продовжити отримувати замовлення" at bounding box center [620, 83] width 240 height 42
drag, startPoint x: 783, startPoint y: 90, endPoint x: 775, endPoint y: 92, distance: 8.4
click at [783, 90] on link "Поповнити баланс" at bounding box center [795, 83] width 112 height 25
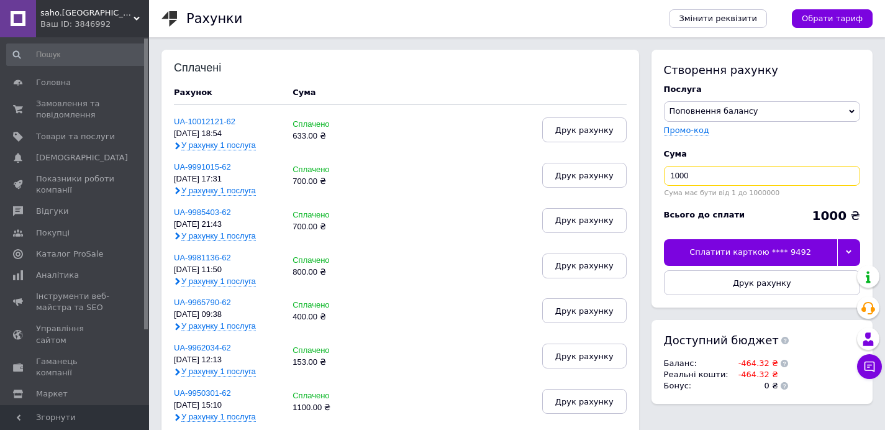
click at [724, 168] on input "1000" at bounding box center [762, 176] width 196 height 20
type input "200"
click at [772, 254] on div "Сплатити карткою **** 9492" at bounding box center [750, 252] width 173 height 26
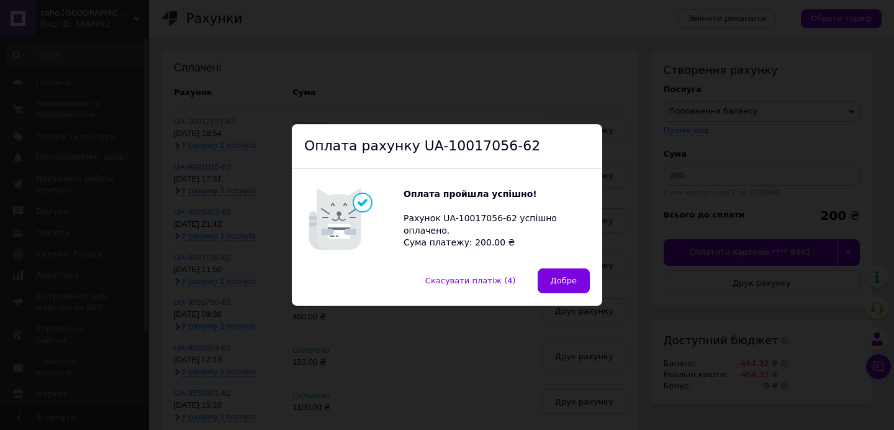
click at [567, 287] on button "Добре" at bounding box center [564, 280] width 52 height 25
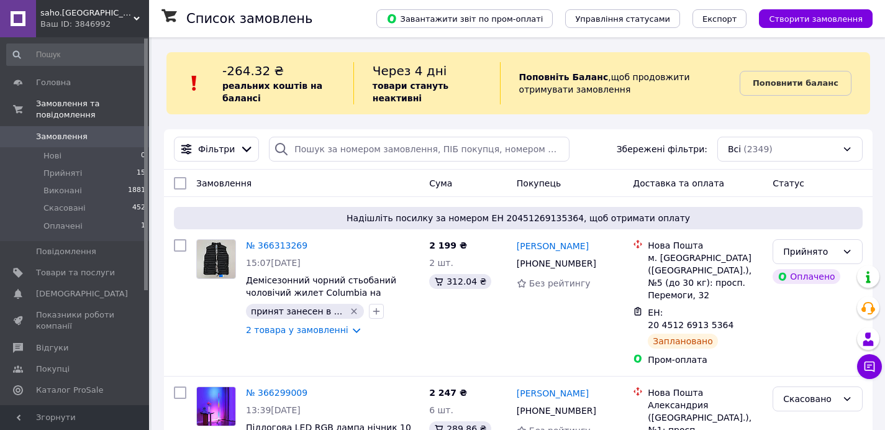
click at [343, 97] on div "-264.32 ₴ реальних коштів на балансі" at bounding box center [287, 83] width 131 height 42
